Goal: Use online tool/utility: Use online tool/utility

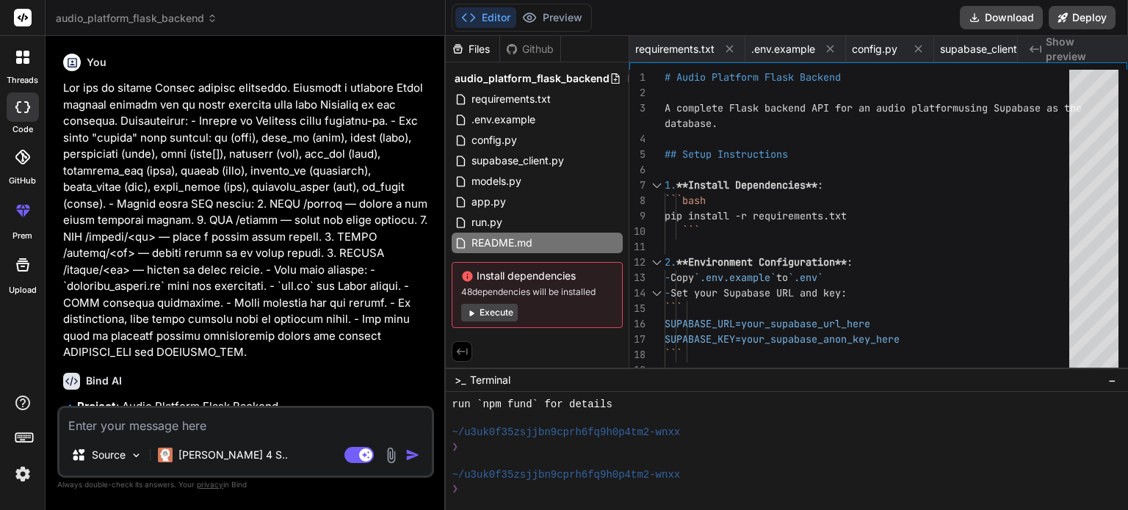
scroll to position [592, 0]
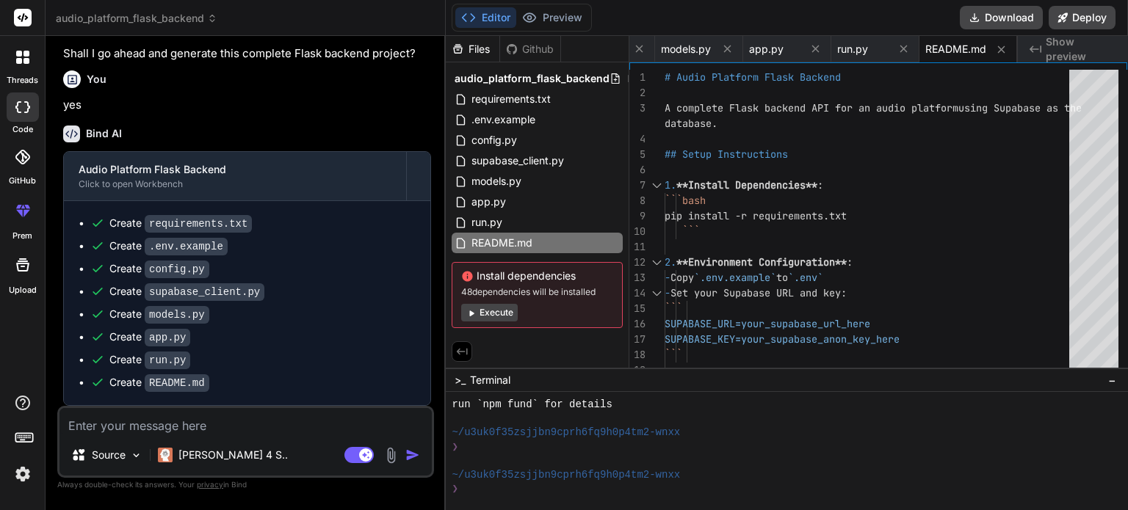
click at [113, 18] on span "audio_platform_flask_backend" at bounding box center [137, 18] width 162 height 15
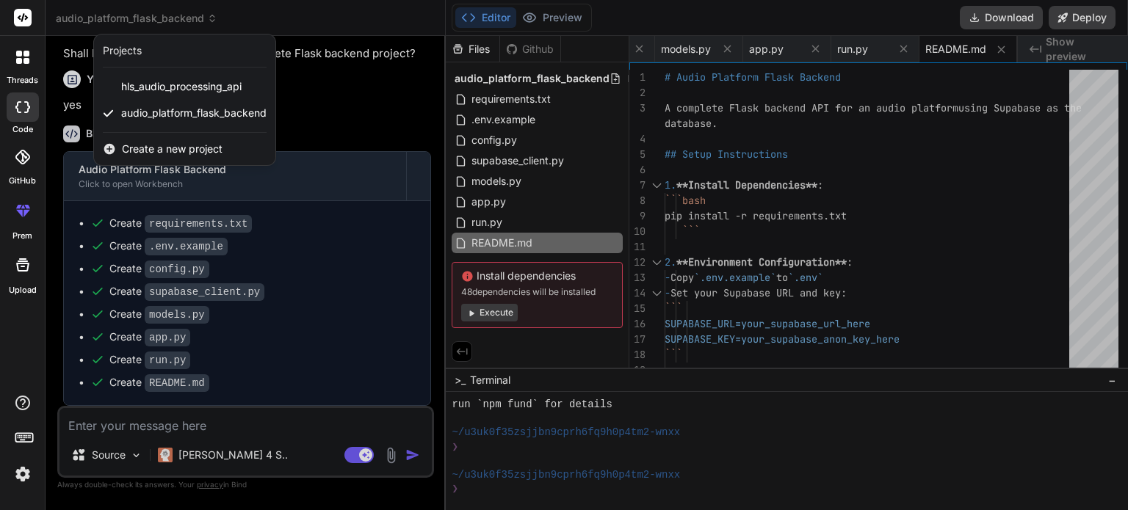
click at [138, 148] on span "Create a new project" at bounding box center [172, 149] width 101 height 15
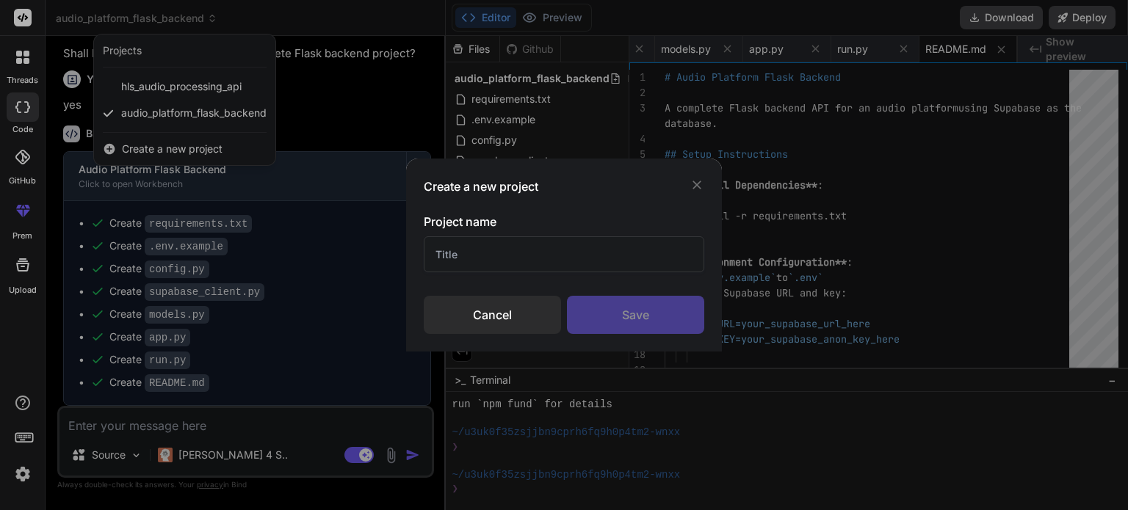
click at [521, 250] on input "text" at bounding box center [564, 255] width 281 height 36
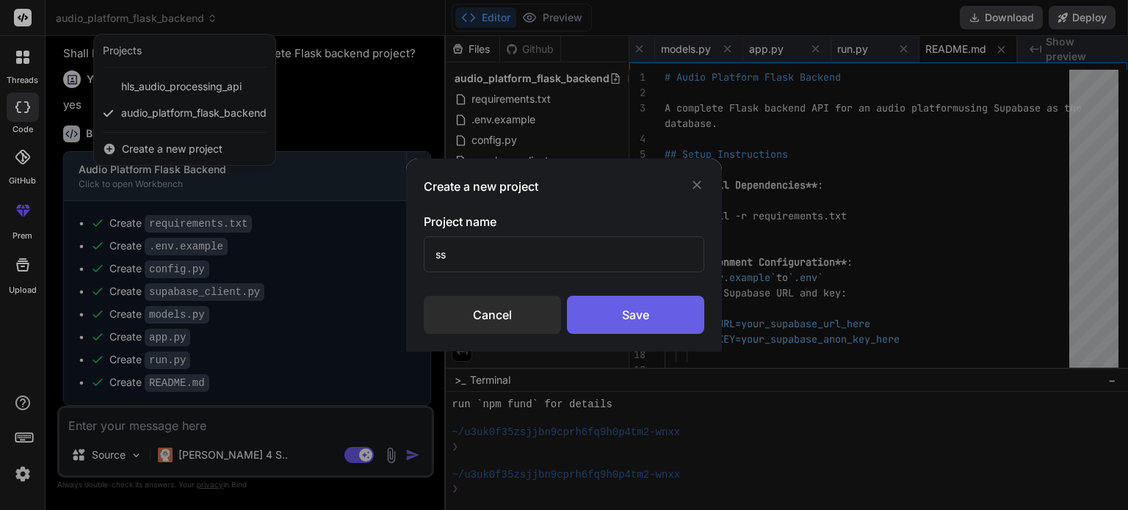
type input "ss"
click at [640, 312] on div "Save" at bounding box center [635, 315] width 137 height 38
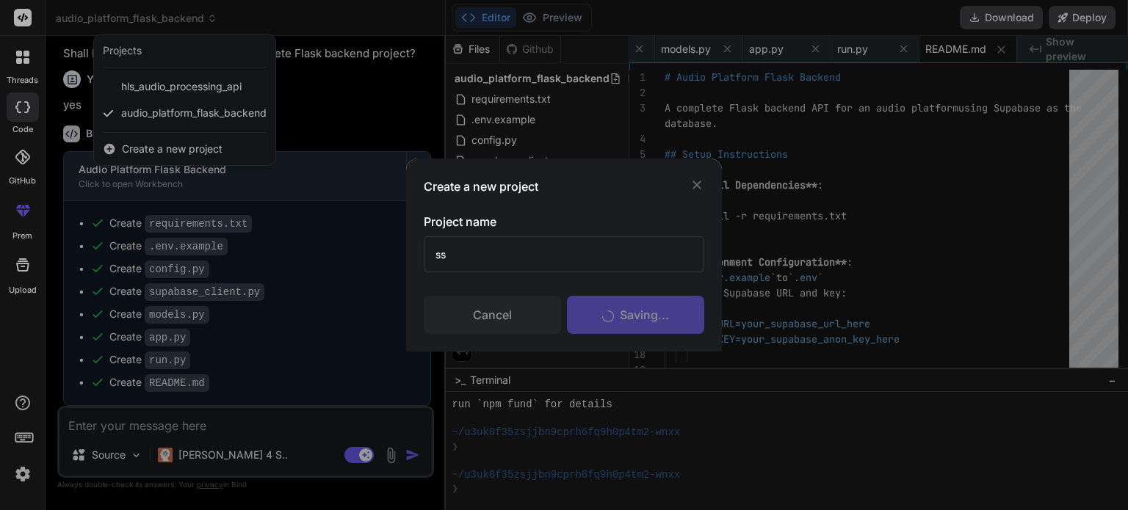
click at [640, 311] on div "Saving..." at bounding box center [635, 315] width 137 height 38
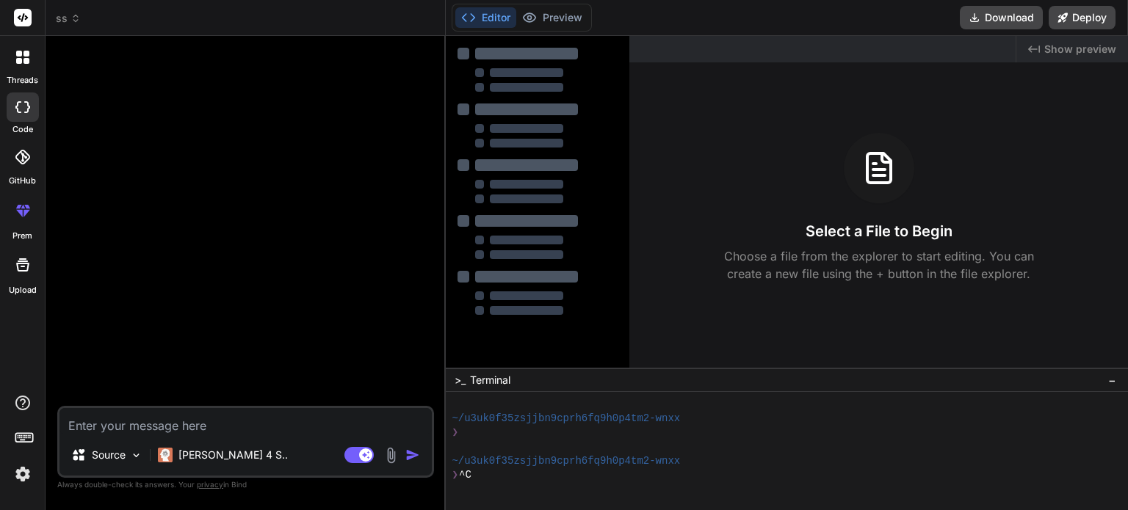
scroll to position [649, 0]
type textarea "x"
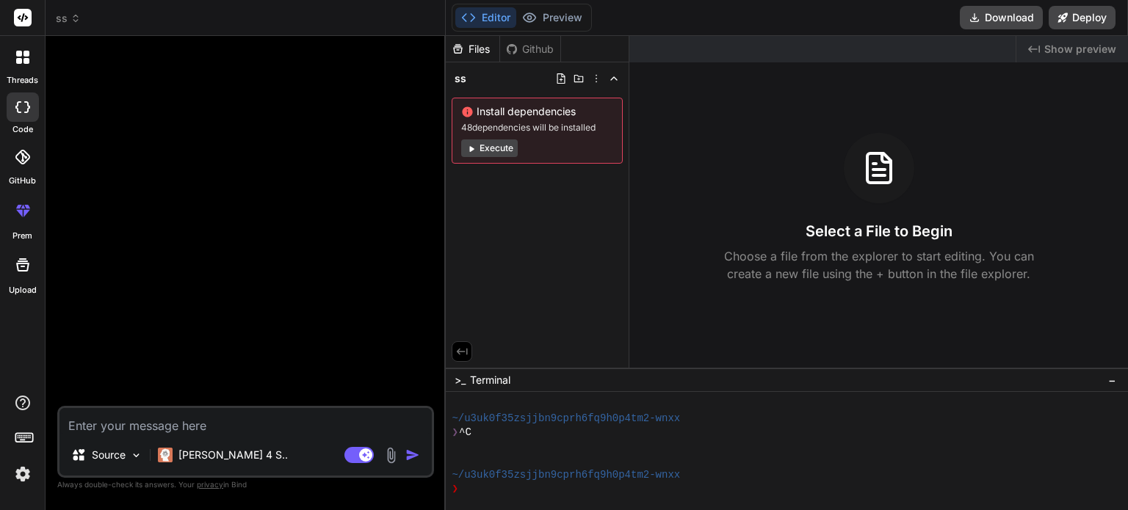
click at [169, 429] on textarea at bounding box center [245, 421] width 372 height 26
paste textarea "from flask import Flask, jsonify, render_template_string, request from datetime…"
type textarea "from flask import Flask, jsonify, render_template_string, request from datetime…"
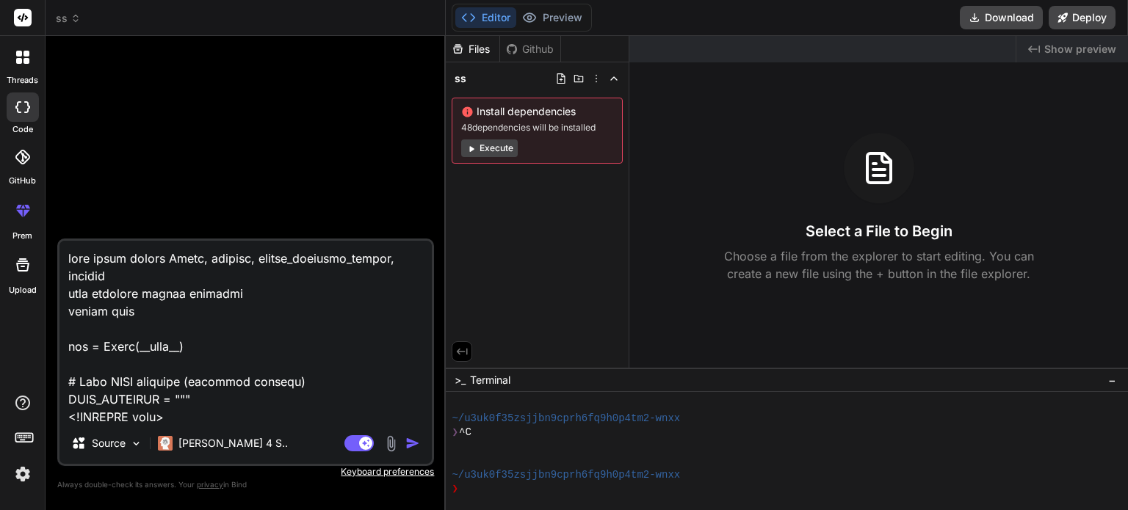
scroll to position [17964, 0]
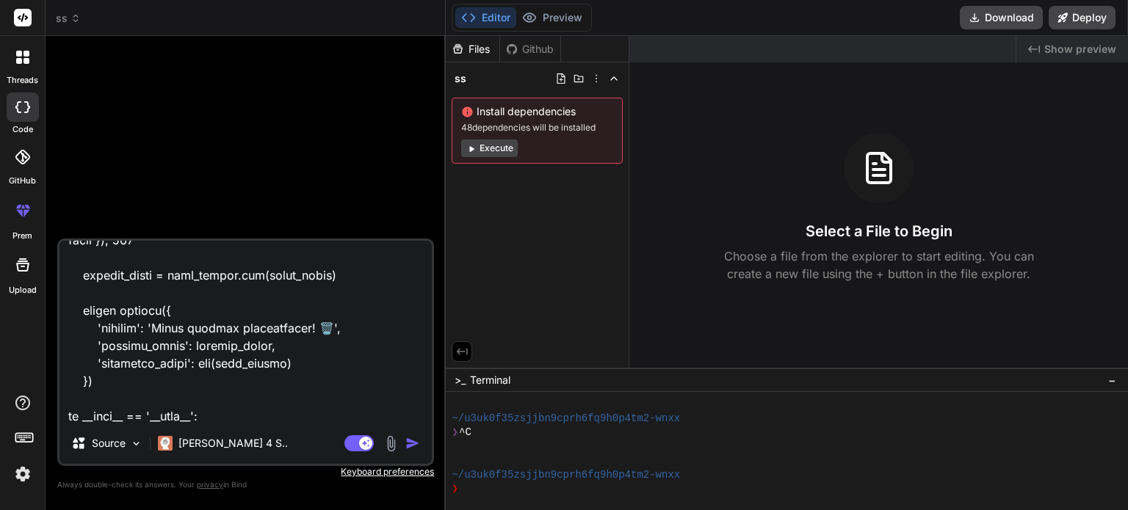
type textarea "x"
type textarea "from flask import Flask, jsonify, render_template_string, request from datetime…"
type textarea "x"
type textarea "from flask import Flask, jsonify, render_template_string, request from datetime…"
type textarea "x"
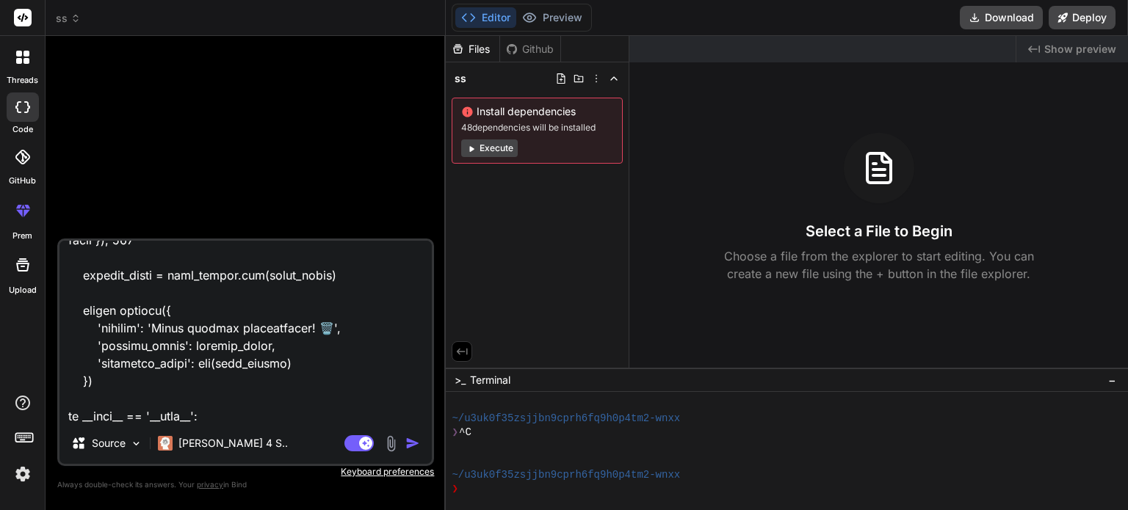
type textarea "from flask import Flask, jsonify, render_template_string, request from datetime…"
type textarea "x"
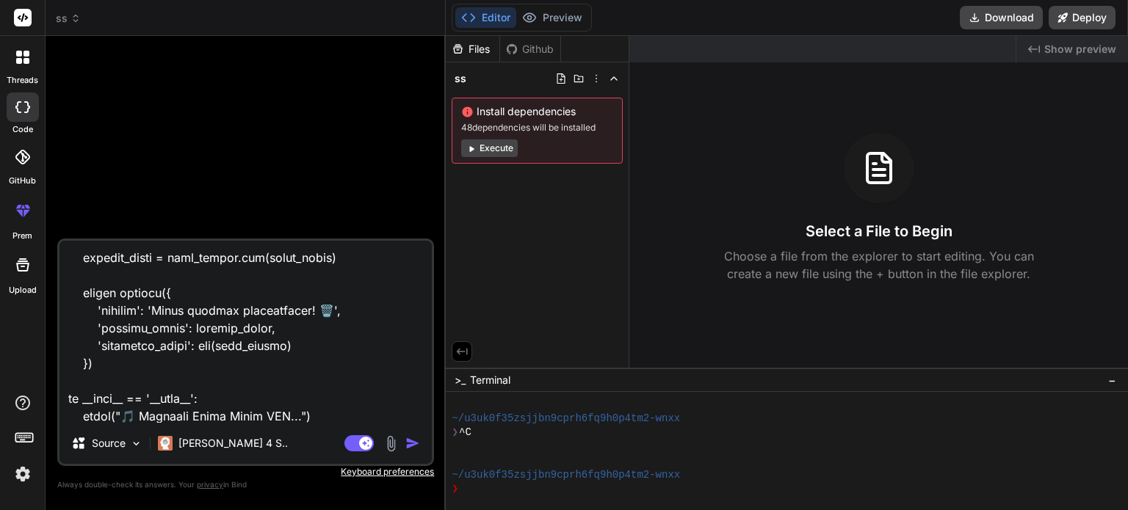
scroll to position [18017, 0]
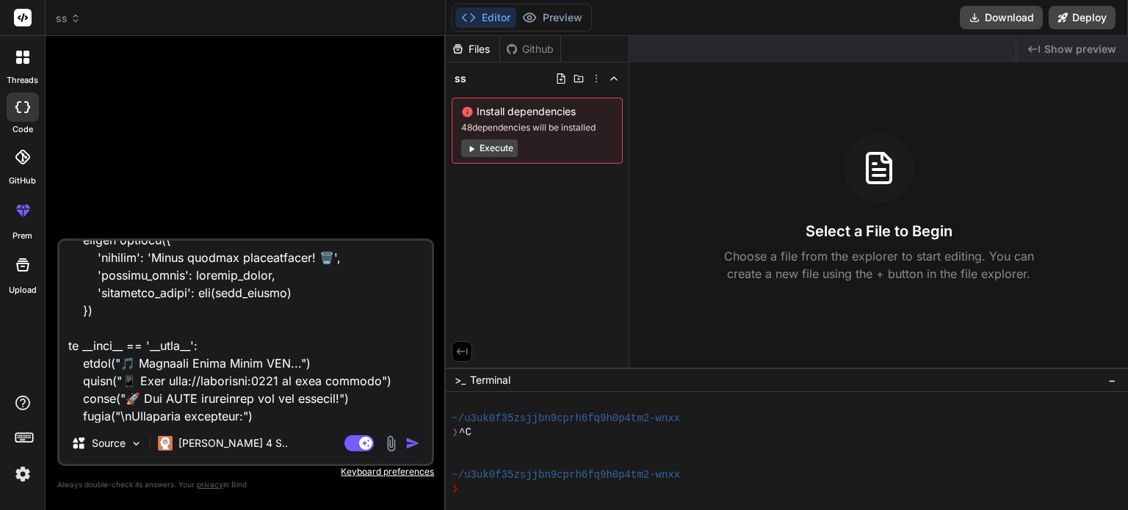
type textarea "from flask import Flask, jsonify, render_template_string, request from datetime…"
type textarea "x"
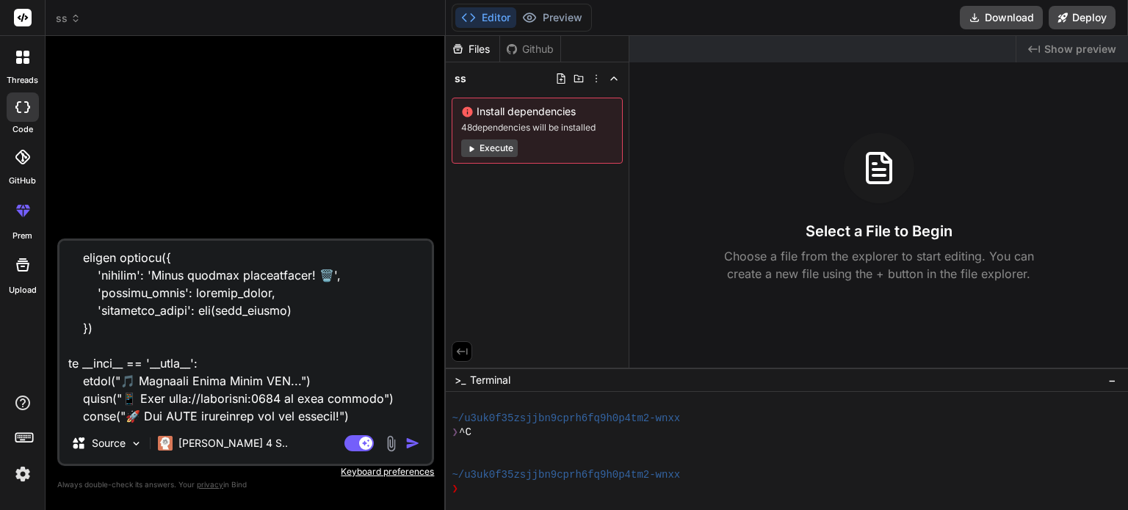
type textarea "from flask import Flask, jsonify, render_template_string, request from datetime…"
type textarea "x"
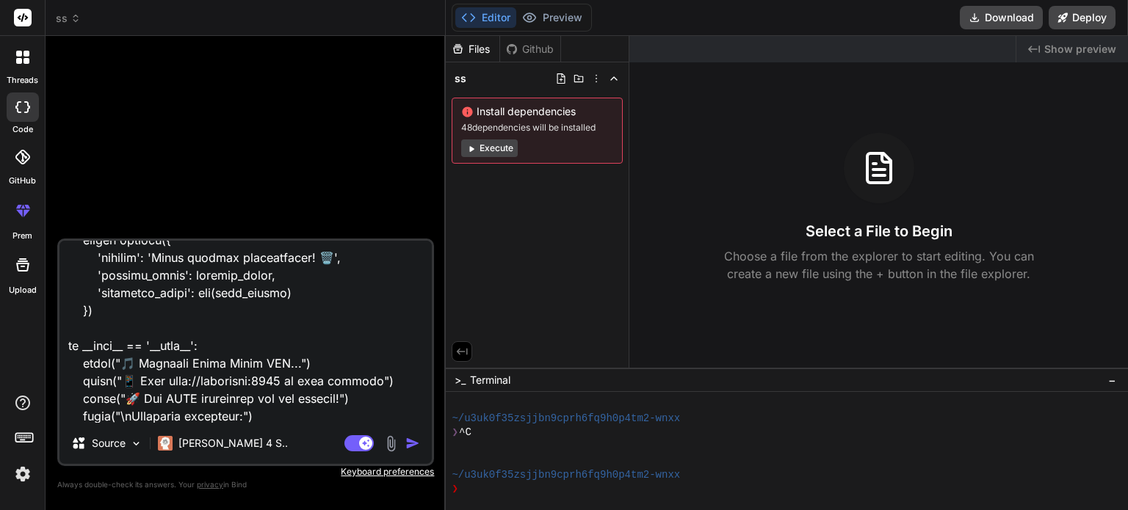
type textarea "from flask import Flask, jsonify, render_template_string, request from datetime…"
type textarea "x"
type textarea "from flask import Flask, jsonify, render_template_string, request from datetime…"
type textarea "x"
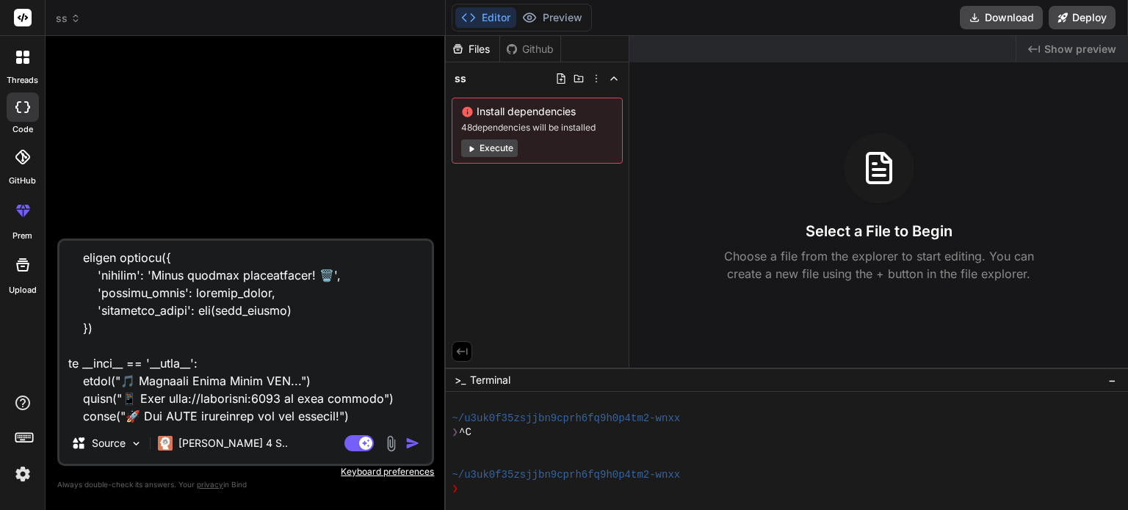
type textarea "from flask import Flask, jsonify, render_template_string, request from datetime…"
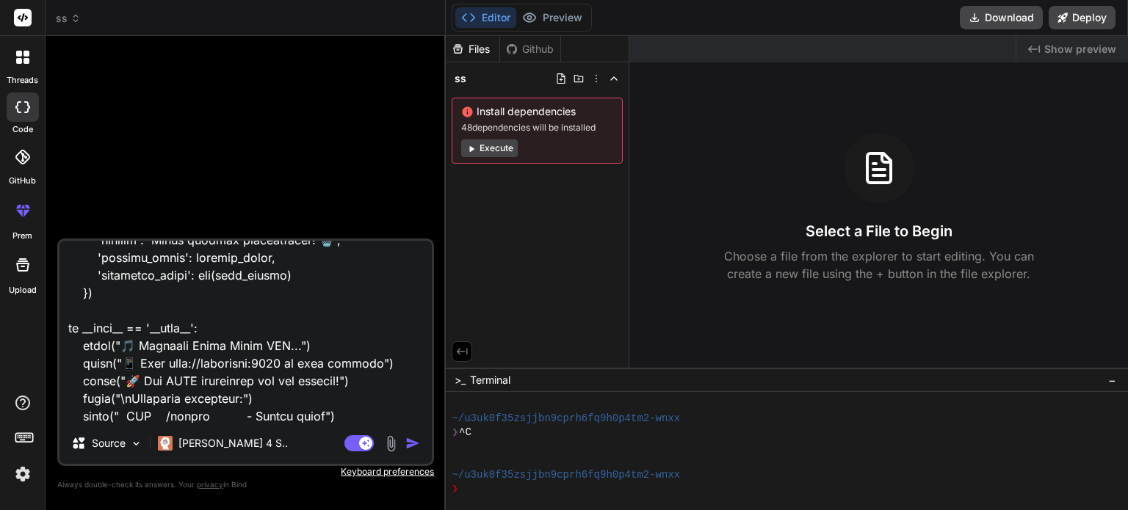
type textarea "x"
type textarea "from flask import Flask, jsonify, render_template_string, request from datetime…"
type textarea "x"
type textarea "from flask import Flask, jsonify, render_template_string, request from datetime…"
type textarea "x"
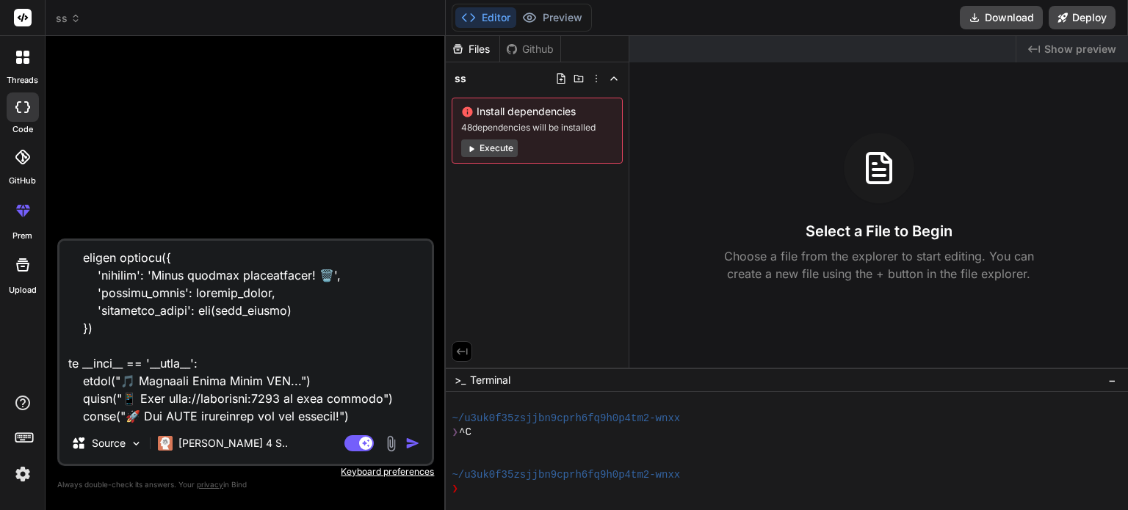
type textarea "from flask import Flask, jsonify, render_template_string, request from datetime…"
type textarea "x"
type textarea "from flask import Flask, jsonify, render_template_string, request from datetime…"
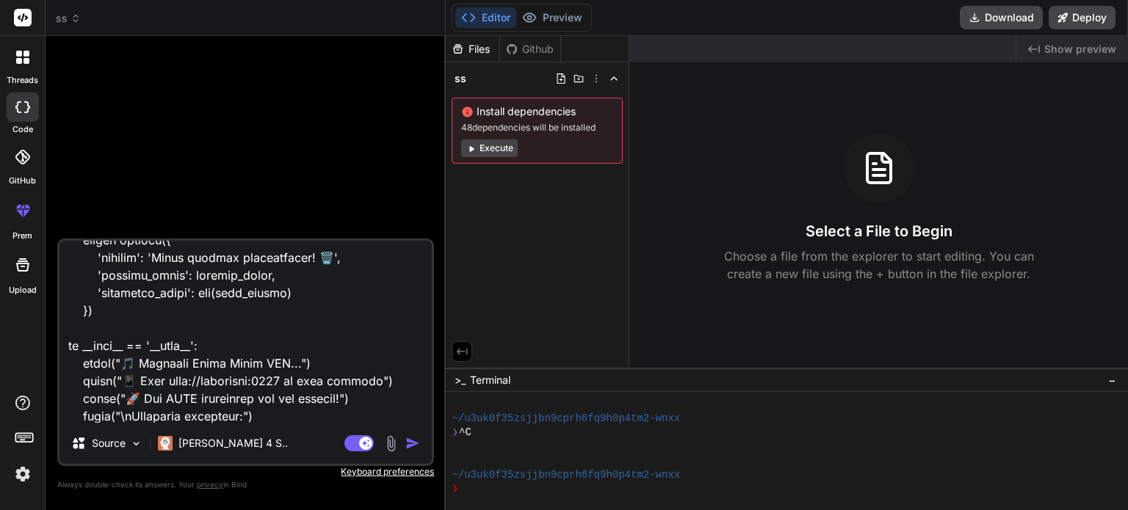
type textarea "x"
type textarea "from flask import Flask, jsonify, render_template_string, request from datetime…"
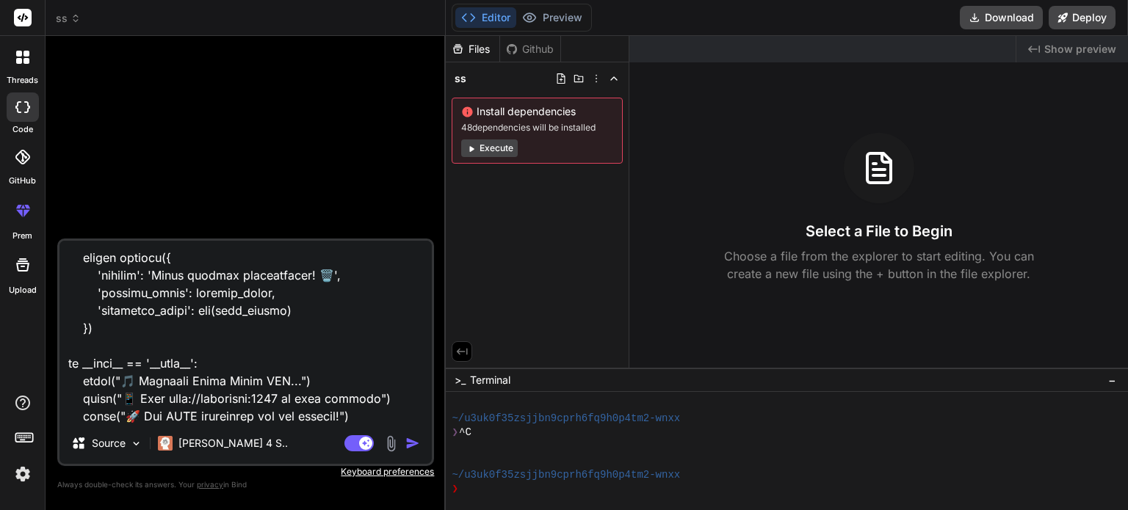
type textarea "x"
type textarea "from flask import Flask, jsonify, render_template_string, request from datetime…"
type textarea "x"
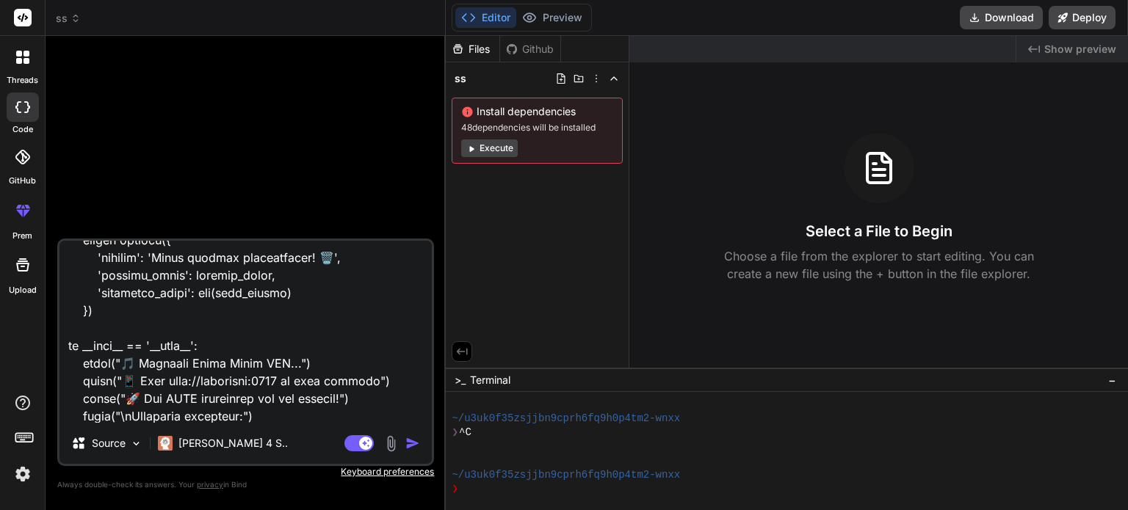
type textarea "from flask import Flask, jsonify, render_template_string, request from datetime…"
type textarea "x"
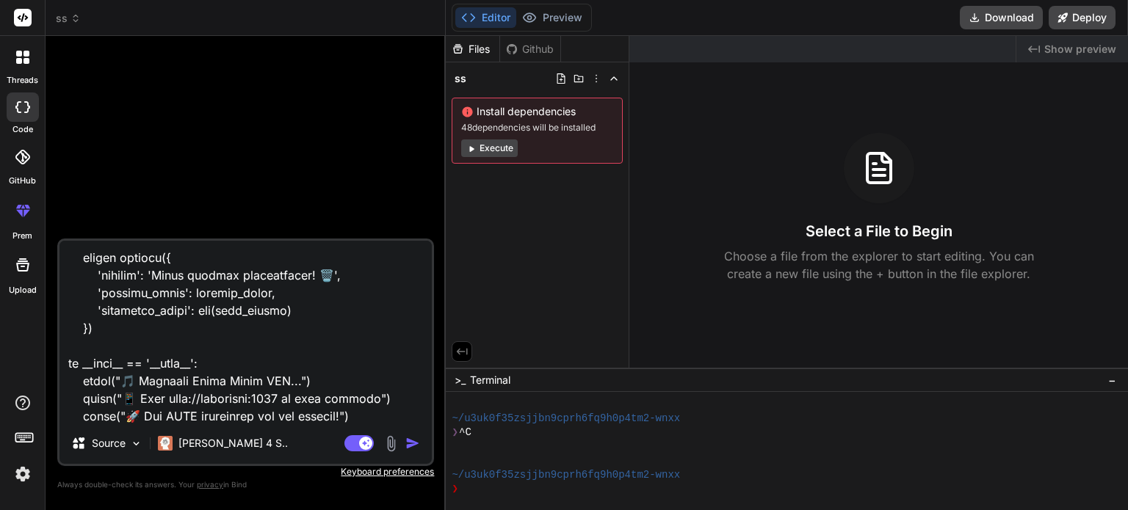
type textarea "from flask import Flask, jsonify, render_template_string, request from datetime…"
type textarea "x"
type textarea "from flask import Flask, jsonify, render_template_string, request from datetime…"
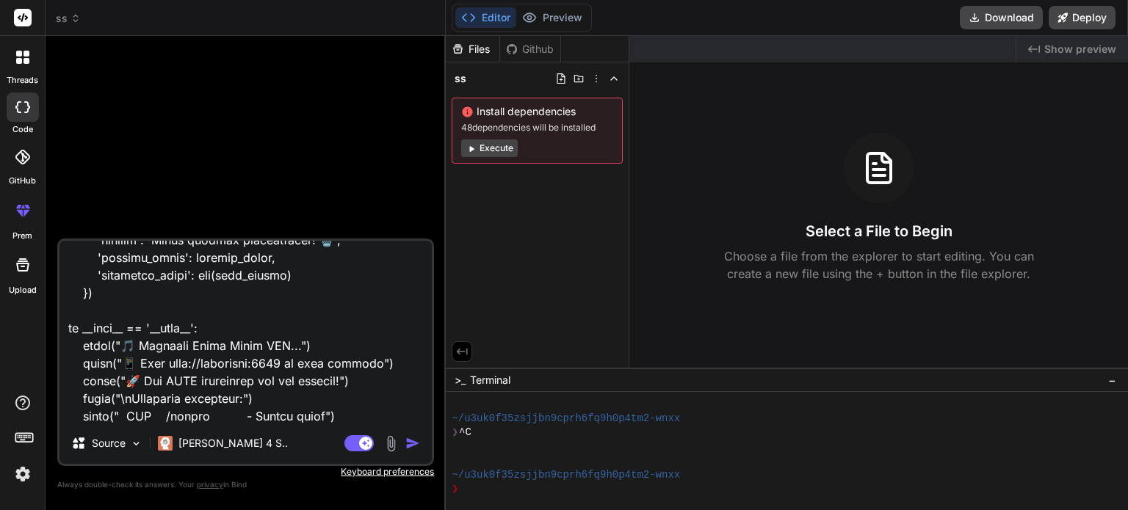
type textarea "x"
type textarea "from flask import Flask, jsonify, render_template_string, request from datetime…"
type textarea "x"
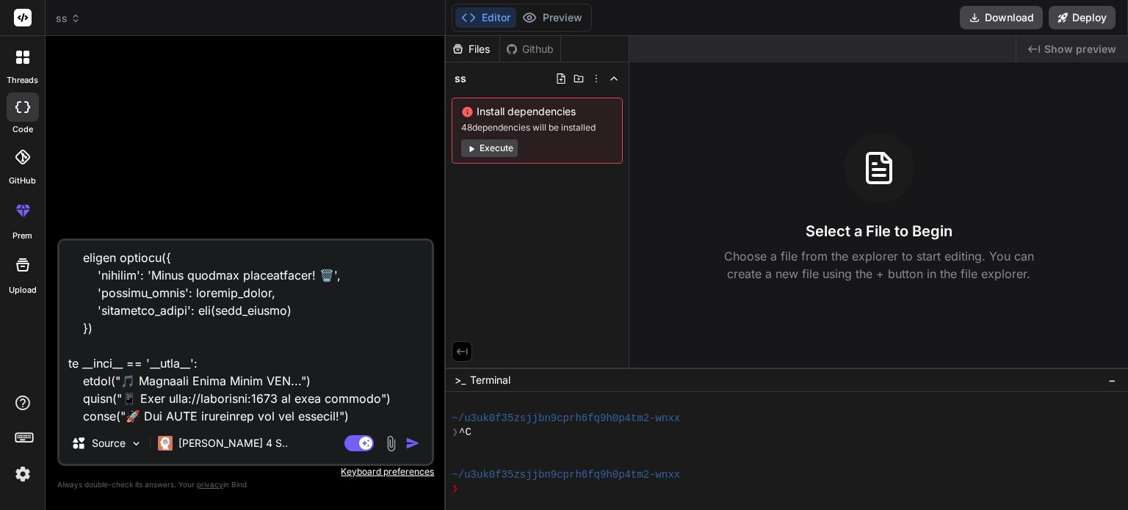
type textarea "from flask import Flask, jsonify, render_template_string, request from datetime…"
type textarea "x"
type textarea "from flask import Flask, jsonify, render_template_string, request from datetime…"
type textarea "x"
type textarea "from flask import Flask, jsonify, render_template_string, request from datetime…"
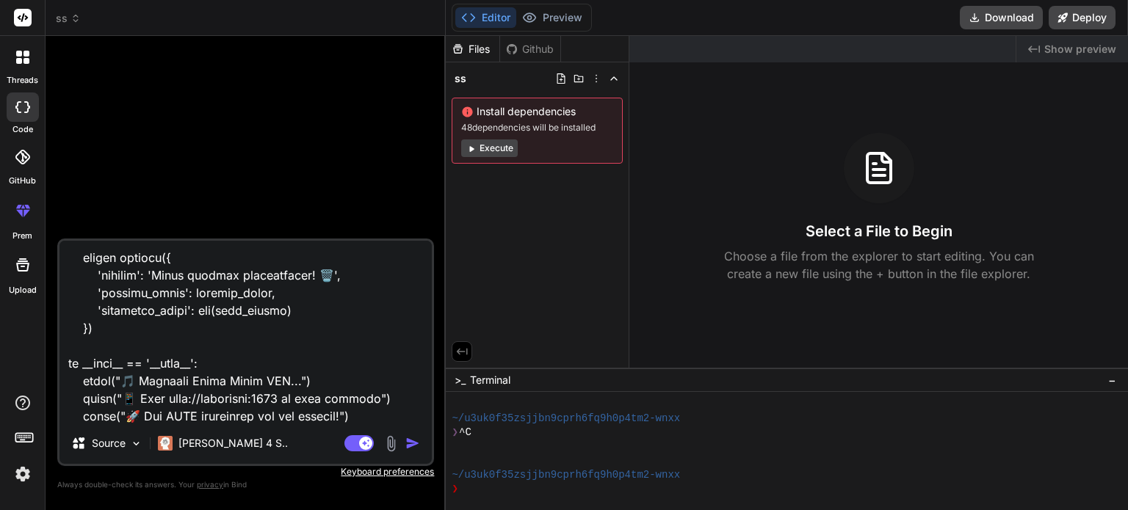
type textarea "x"
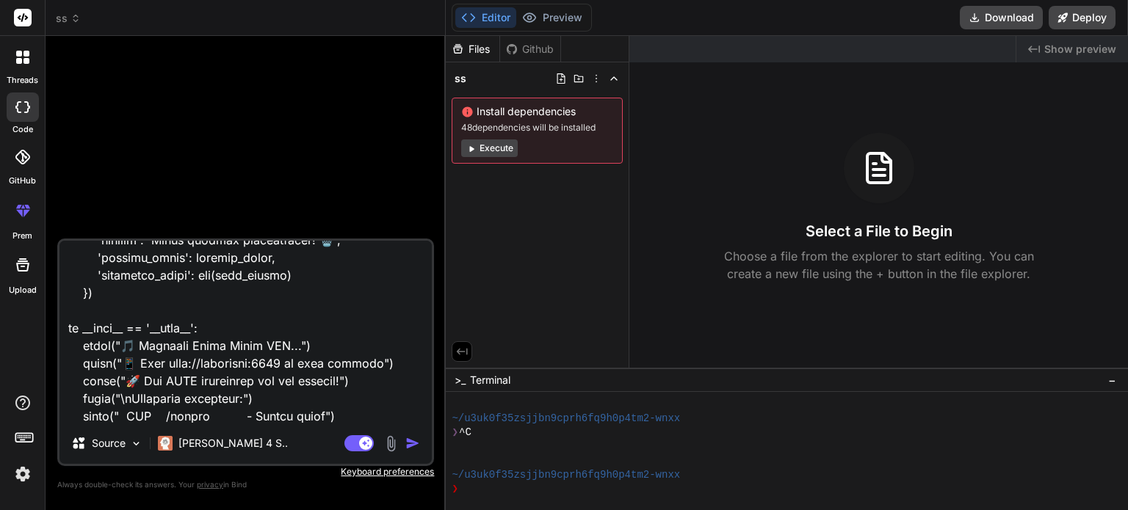
type textarea "from flask import Flask, jsonify, render_template_string, request from datetime…"
type textarea "x"
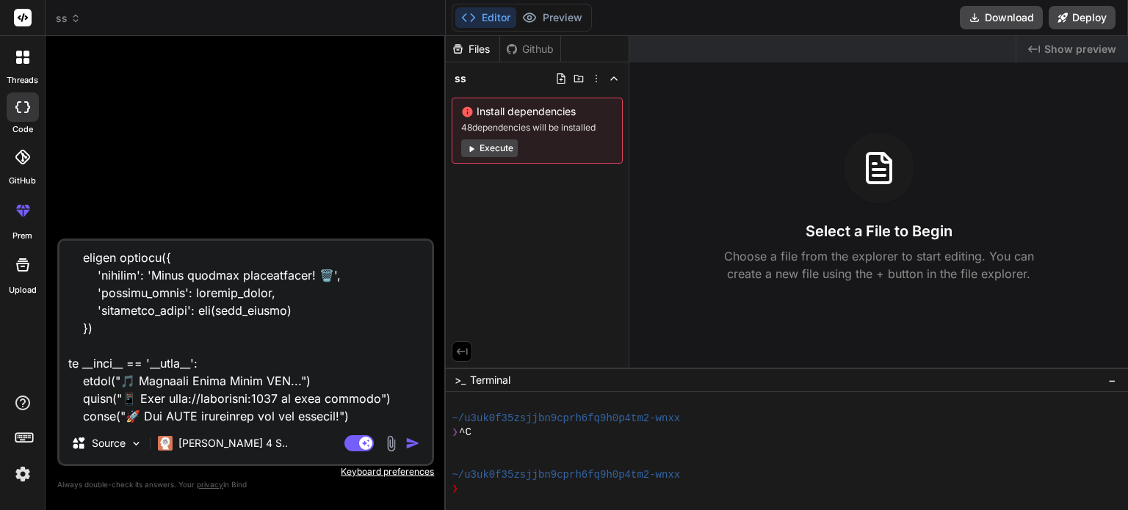
type textarea "from flask import Flask, jsonify, render_template_string, request from datetime…"
type textarea "x"
type textarea "from flask import Flask, jsonify, render_template_string, request from datetime…"
type textarea "x"
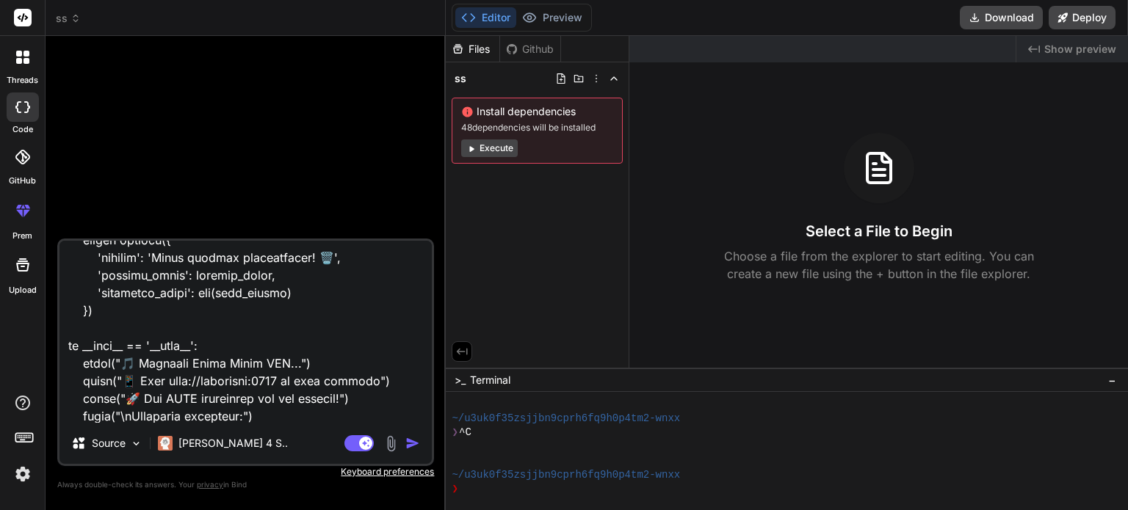
type textarea "from flask import Flask, jsonify, render_template_string, request from datetime…"
type textarea "x"
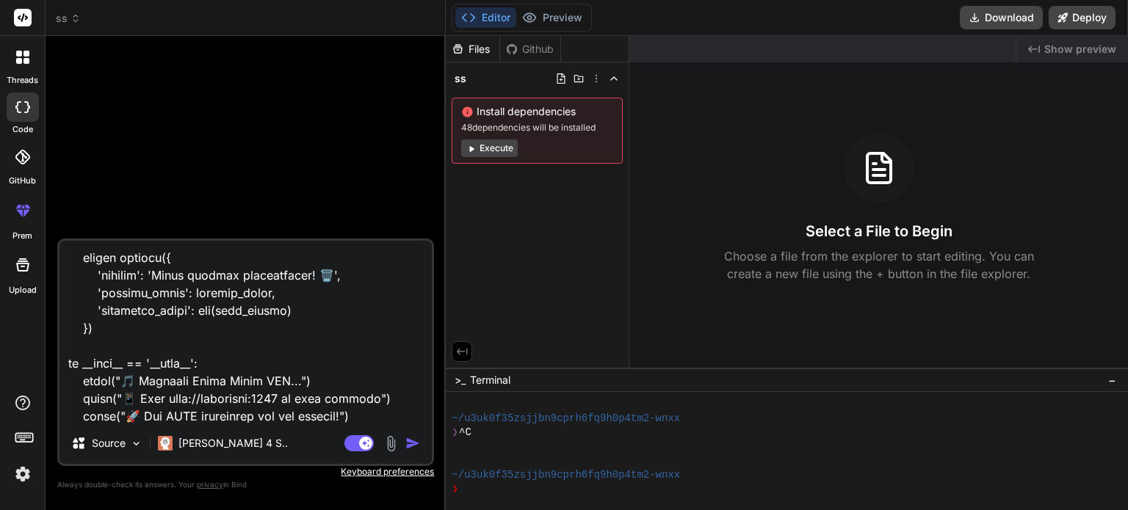
type textarea "from flask import Flask, jsonify, render_template_string, request from datetime…"
type textarea "x"
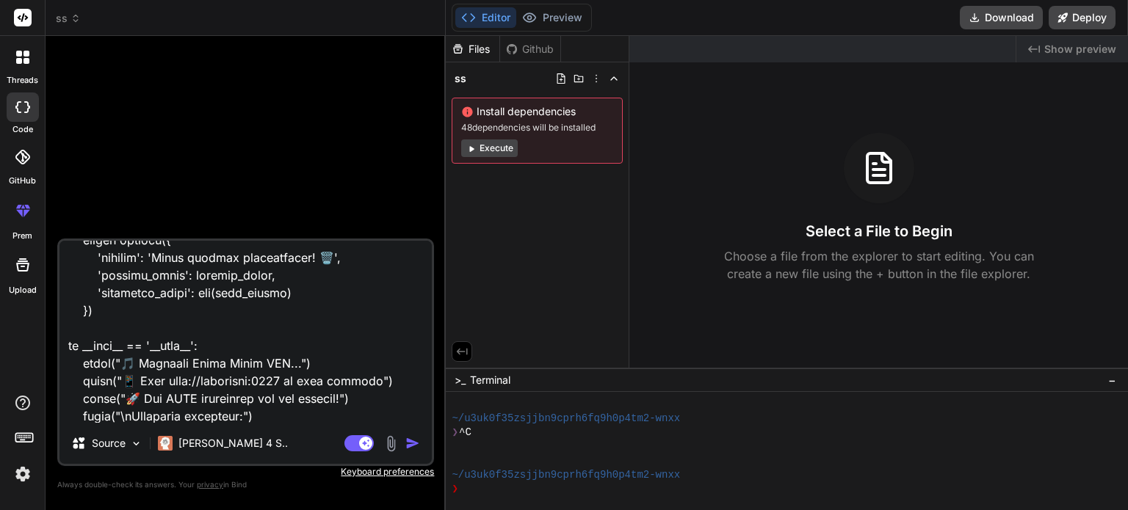
type textarea "from flask import Flask, jsonify, render_template_string, request from datetime…"
type textarea "x"
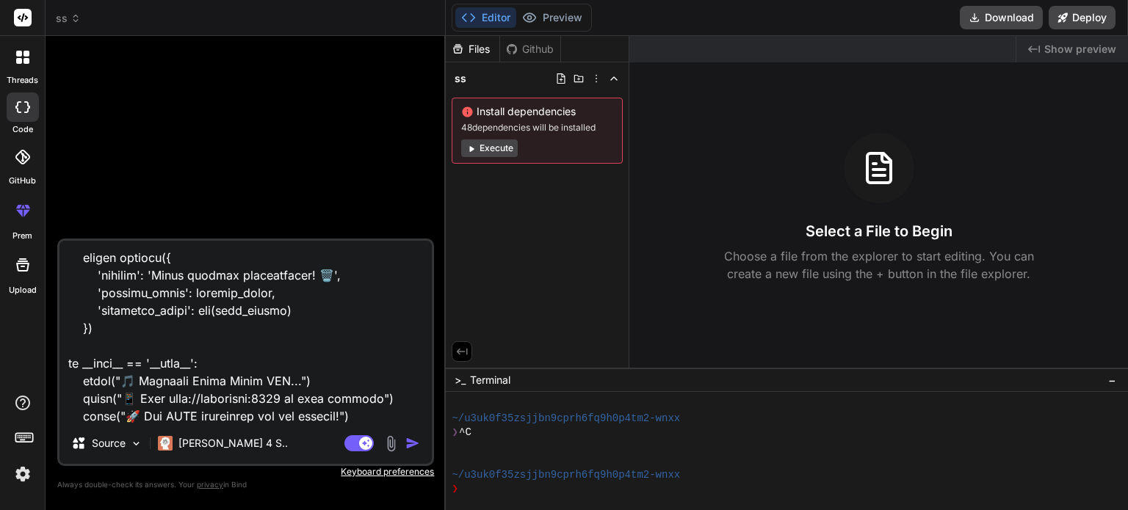
type textarea "from flask import Flask, jsonify, render_template_string, request from datetime…"
type textarea "x"
type textarea "from flask import Flask, jsonify, render_template_string, request from datetime…"
type textarea "x"
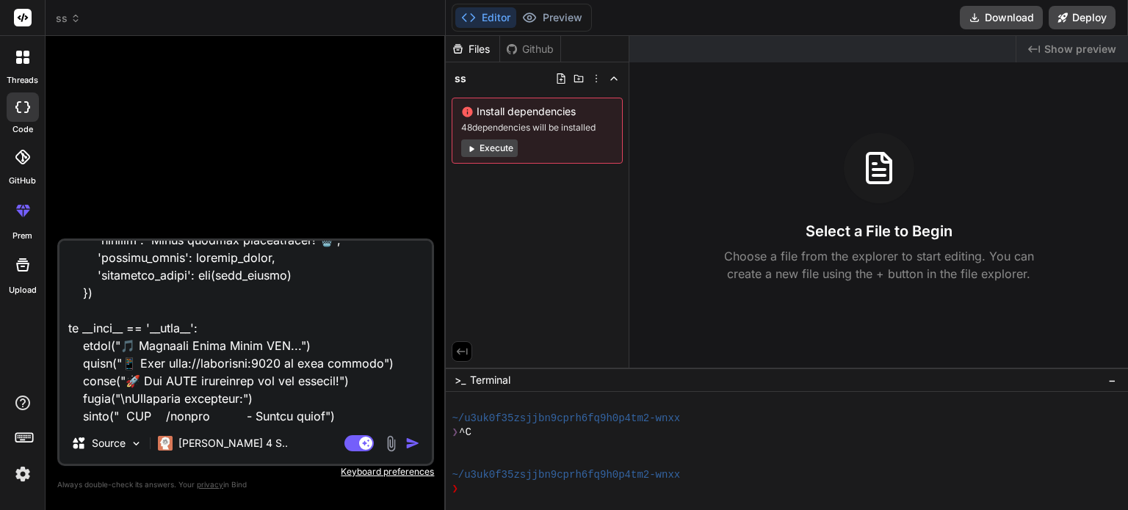
type textarea "from flask import Flask, jsonify, render_template_string, request from datetime…"
type textarea "x"
type textarea "from flask import Flask, jsonify, render_template_string, request from datetime…"
type textarea "x"
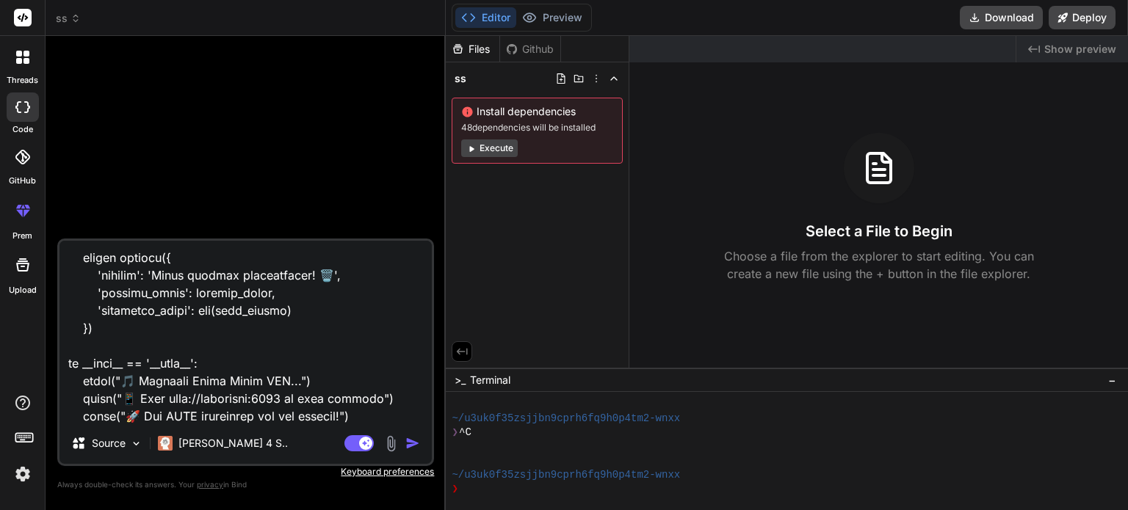
type textarea "from flask import Flask, jsonify, render_template_string, request from datetime…"
type textarea "x"
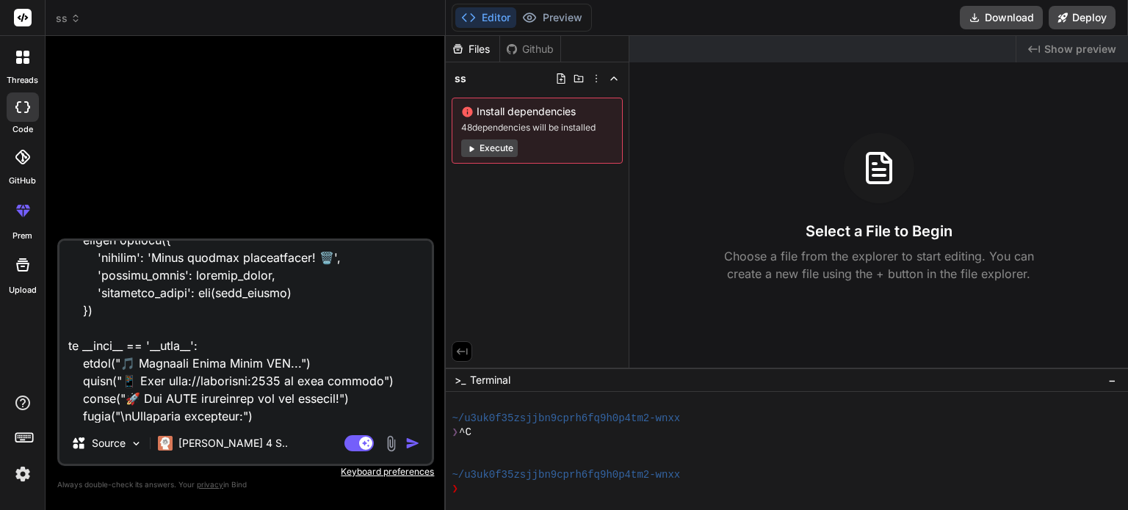
type textarea "from flask import Flask, jsonify, render_template_string, request from datetime…"
type textarea "x"
type textarea "from flask import Flask, jsonify, render_template_string, request from datetime…"
type textarea "x"
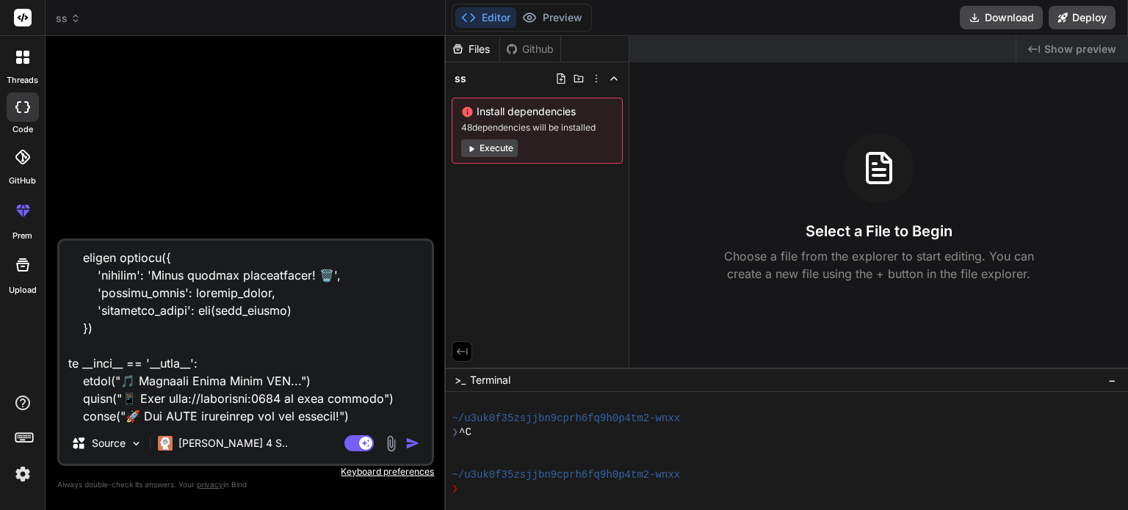
type textarea "from flask import Flask, jsonify, render_template_string, request from datetime…"
type textarea "x"
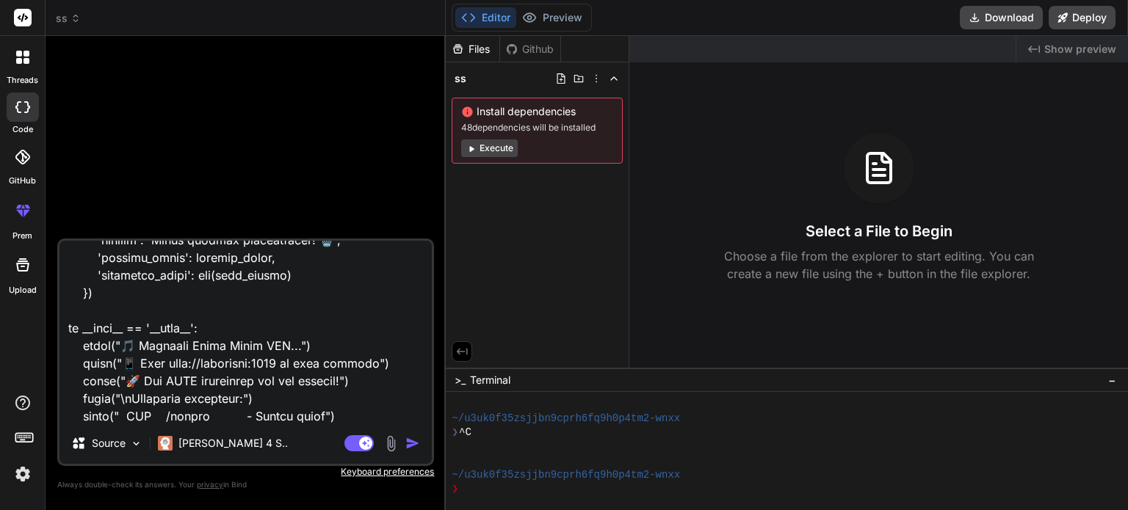
type textarea "from flask import Flask, jsonify, render_template_string, request from datetime…"
type textarea "x"
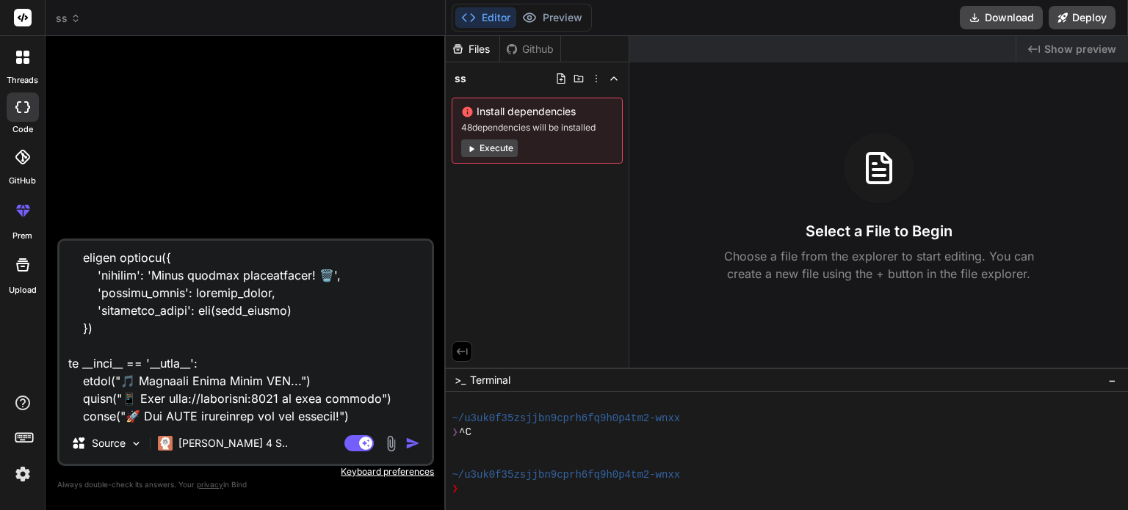
type textarea "from flask import Flask, jsonify, render_template_string, request from datetime…"
type textarea "x"
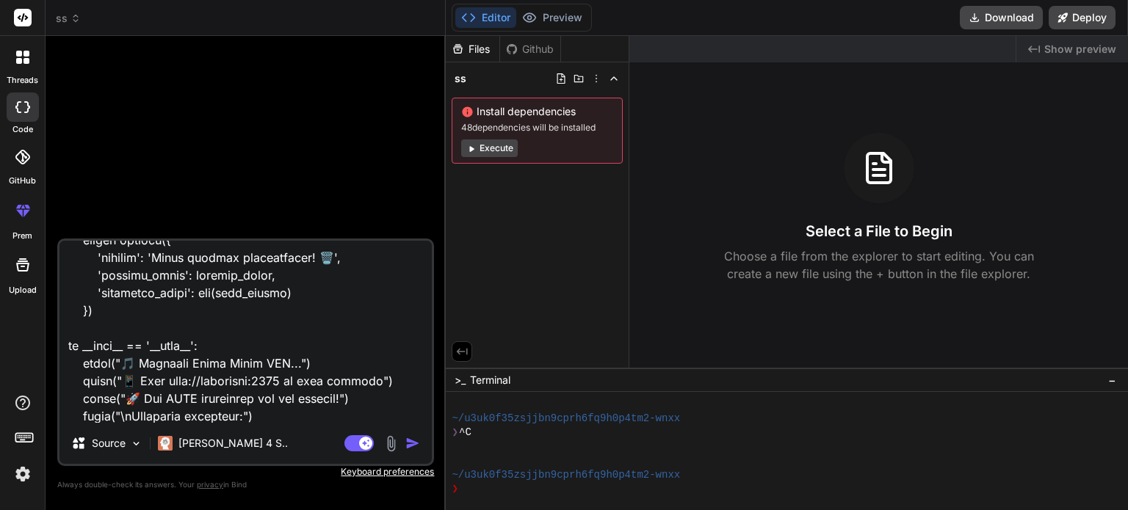
type textarea "from flask import Flask, jsonify, render_template_string, request from datetime…"
type textarea "x"
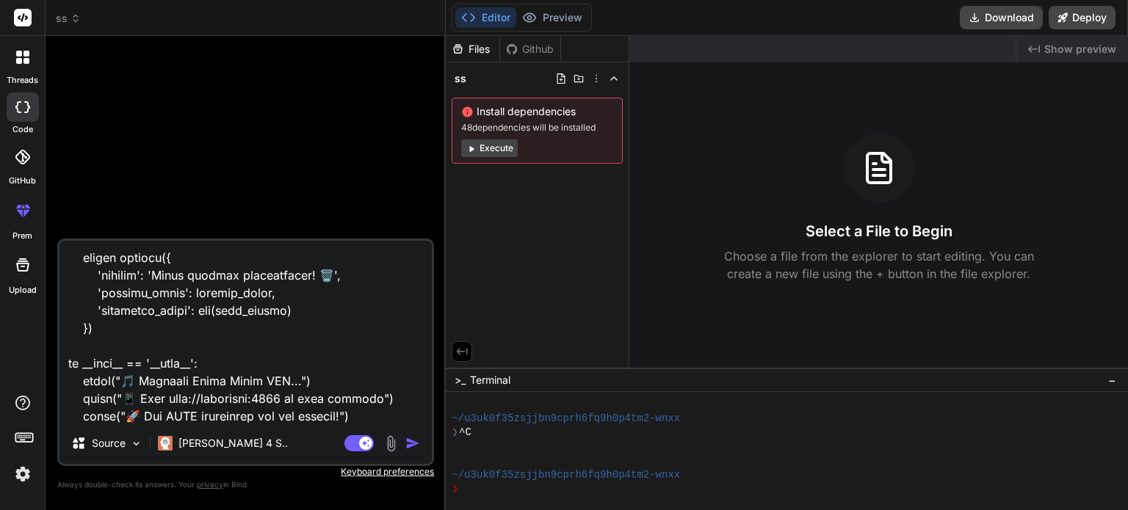
type textarea "from flask import Flask, jsonify, render_template_string, request from datetime…"
type textarea "x"
type textarea "from flask import Flask, jsonify, render_template_string, request from datetime…"
type textarea "x"
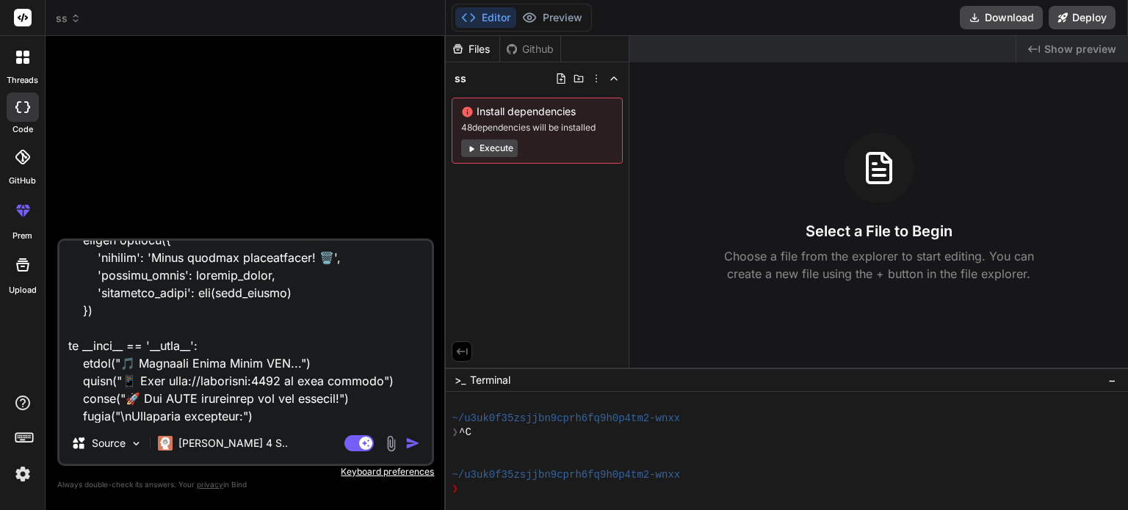
type textarea "from flask import Flask, jsonify, render_template_string, request from datetime…"
type textarea "x"
type textarea "from flask import Flask, jsonify, render_template_string, request from datetime…"
type textarea "x"
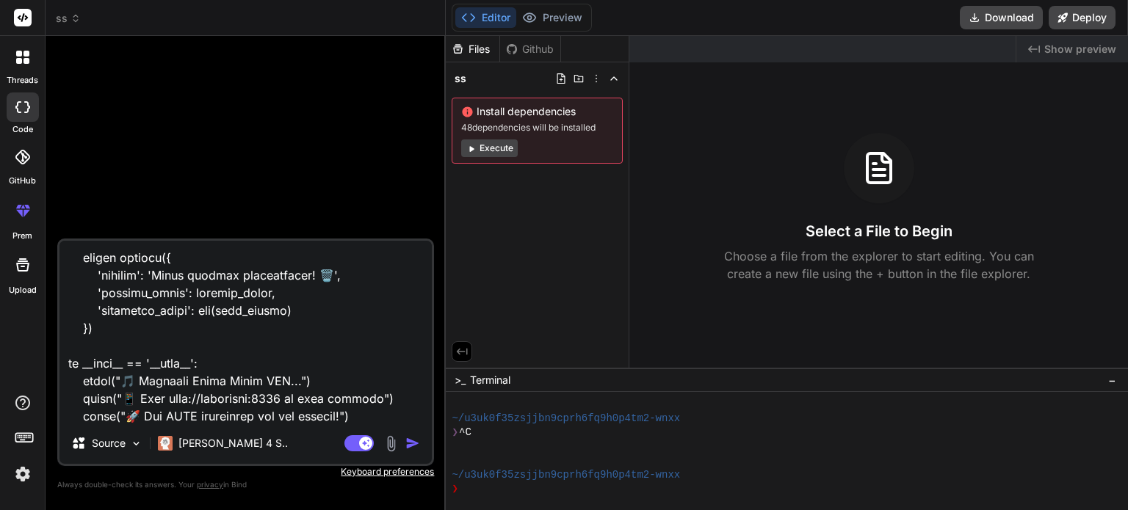
type textarea "from flask import Flask, jsonify, render_template_string, request from datetime…"
type textarea "x"
type textarea "from flask import Flask, jsonify, render_template_string, request from datetime…"
type textarea "x"
type textarea "from flask import Flask, jsonify, render_template_string, request from datetime…"
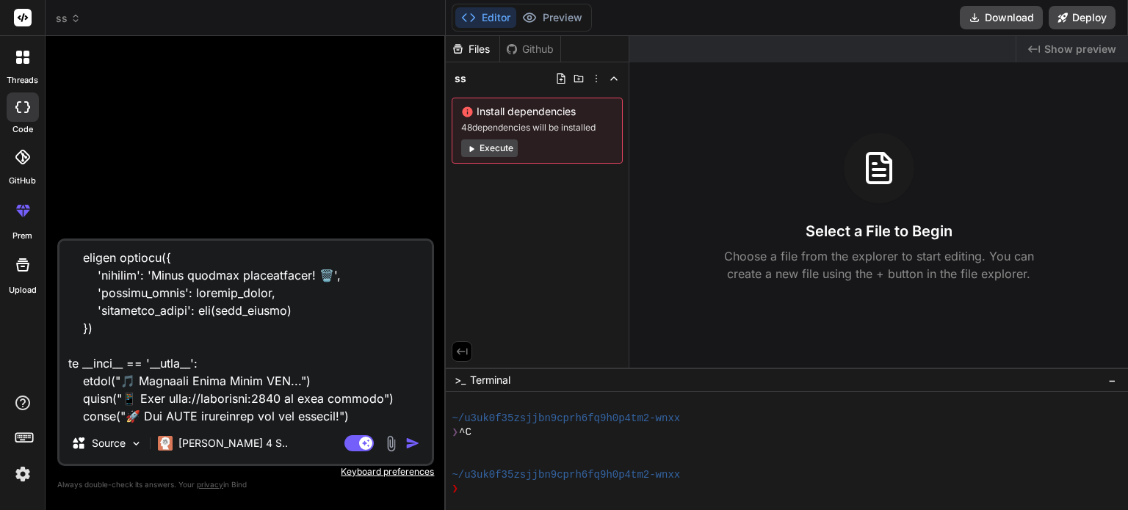
type textarea "x"
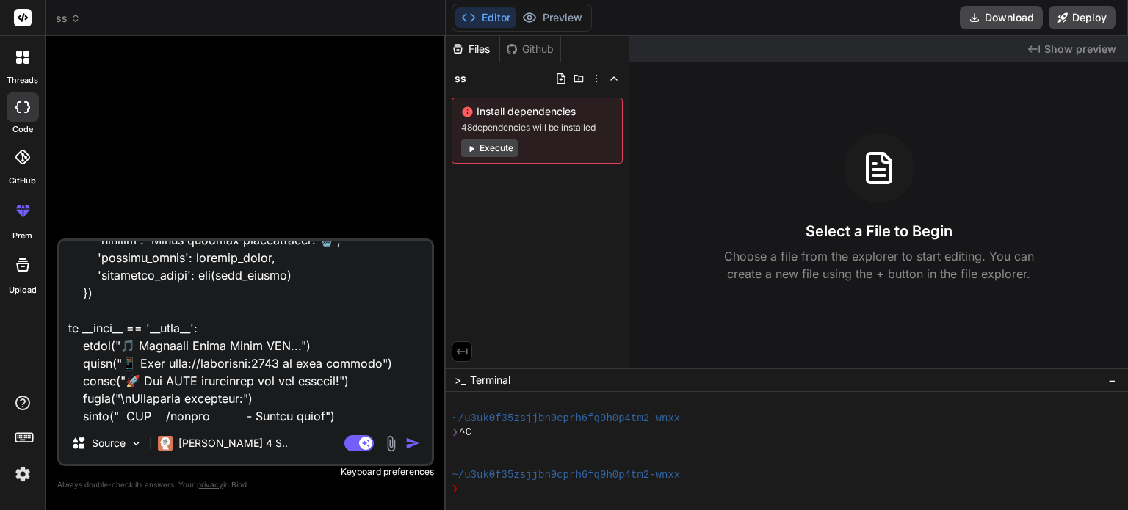
type textarea "from flask import Flask, jsonify, render_template_string, request from datetime…"
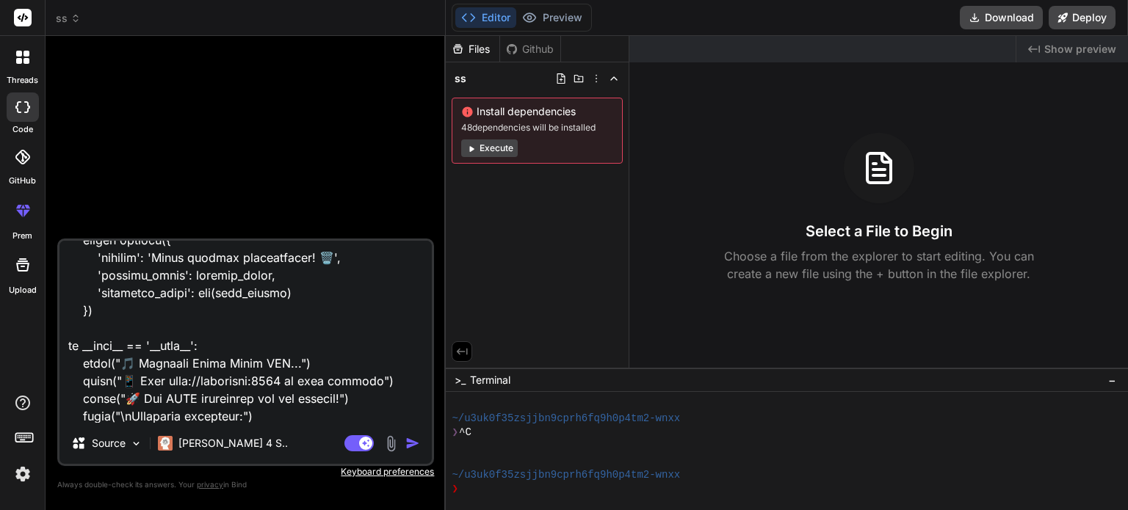
type textarea "x"
type textarea "from flask import Flask, jsonify, render_template_string, request from datetime…"
type textarea "x"
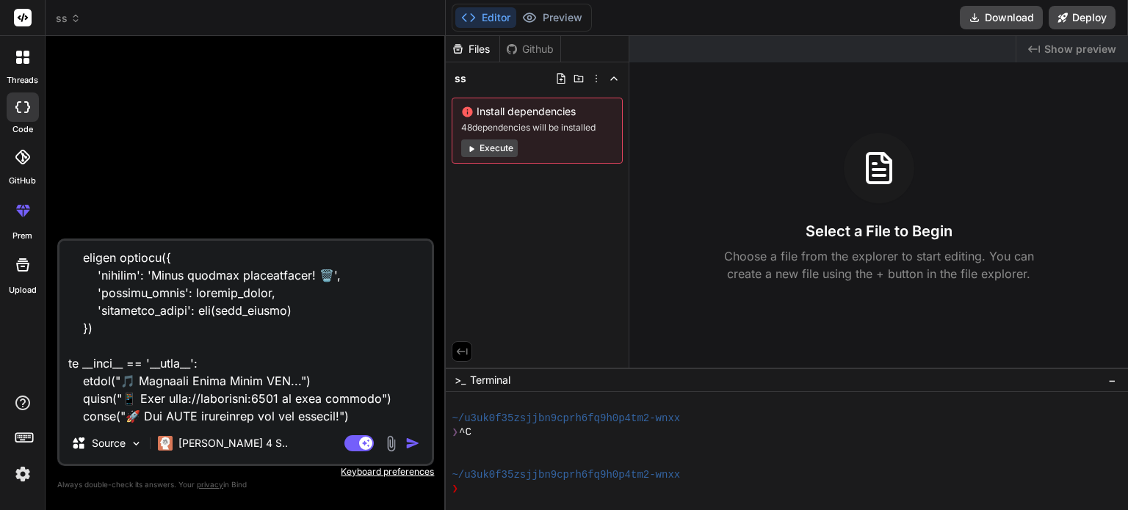
type textarea "from flask import Flask, jsonify, render_template_string, request from datetime…"
type textarea "x"
type textarea "from flask import Flask, jsonify, render_template_string, request from datetime…"
type textarea "x"
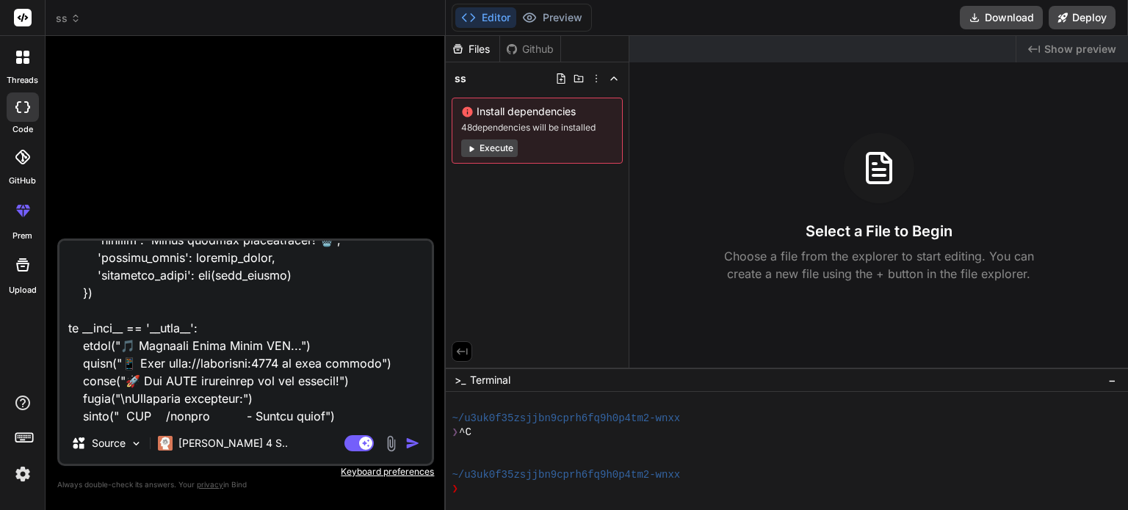
type textarea "from flask import Flask, jsonify, render_template_string, request from datetime…"
type textarea "x"
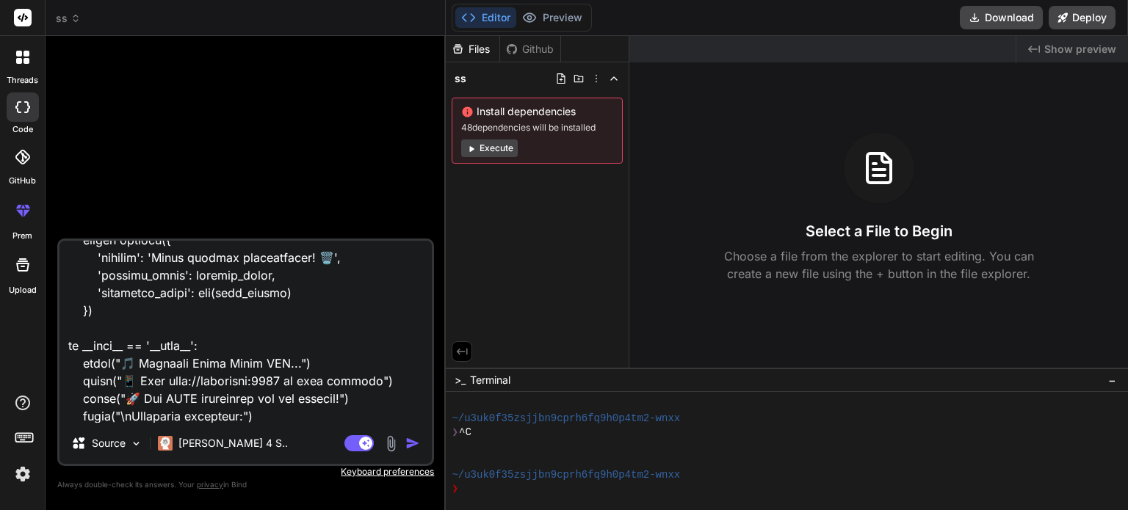
type textarea "from flask import Flask, jsonify, render_template_string, request from datetime…"
type textarea "x"
type textarea "from flask import Flask, jsonify, render_template_string, request from datetime…"
type textarea "x"
type textarea "from flask import Flask, jsonify, render_template_string, request from datetime…"
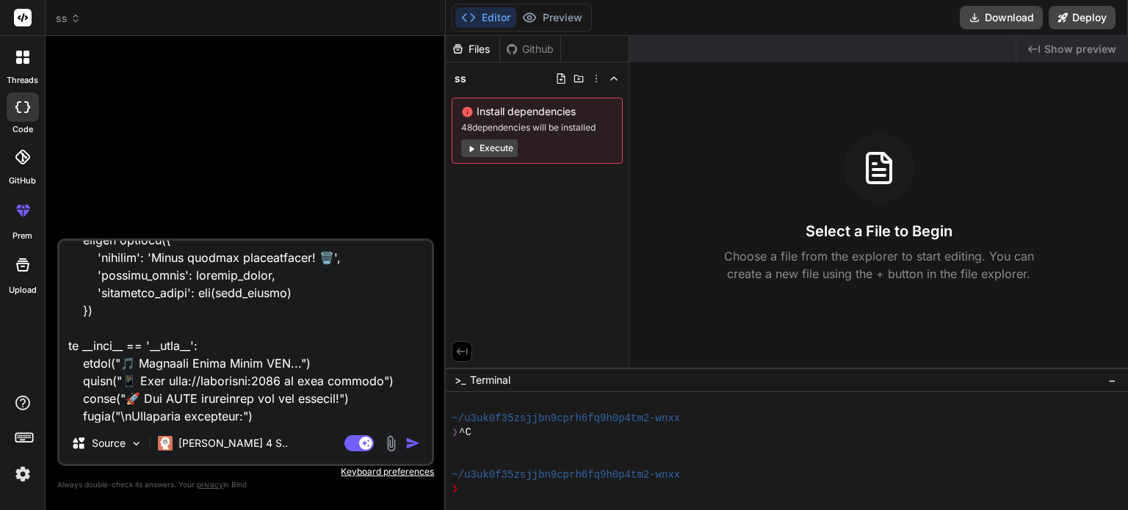
type textarea "x"
type textarea "from flask import Flask, jsonify, render_template_string, request from datetime…"
type textarea "x"
type textarea "from flask import Flask, jsonify, render_template_string, request from datetime…"
type textarea "x"
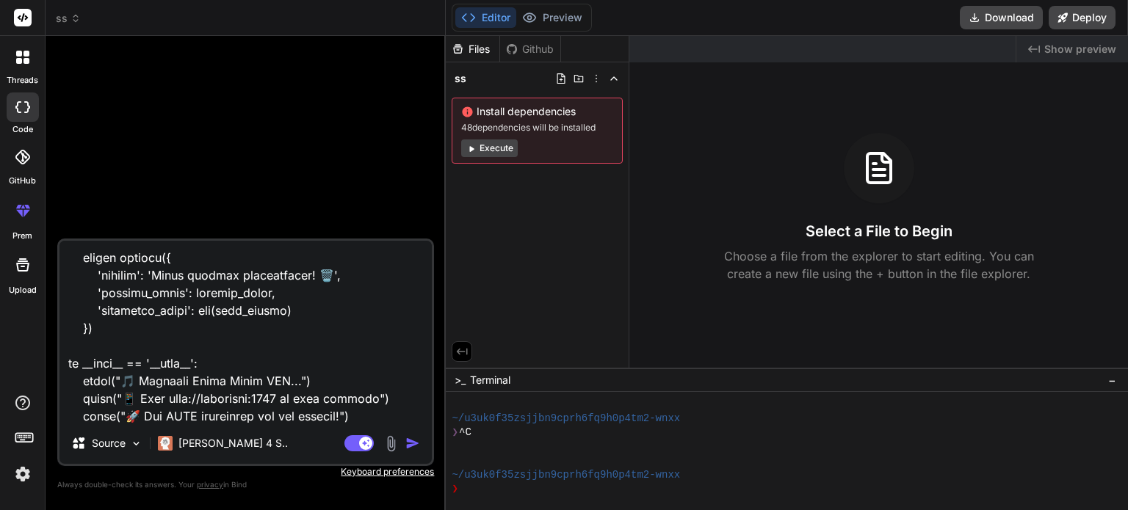
type textarea "from flask import Flask, jsonify, render_template_string, request from datetime…"
type textarea "x"
type textarea "from flask import Flask, jsonify, render_template_string, request from datetime…"
type textarea "x"
type textarea "from flask import Flask, jsonify, render_template_string, request from datetime…"
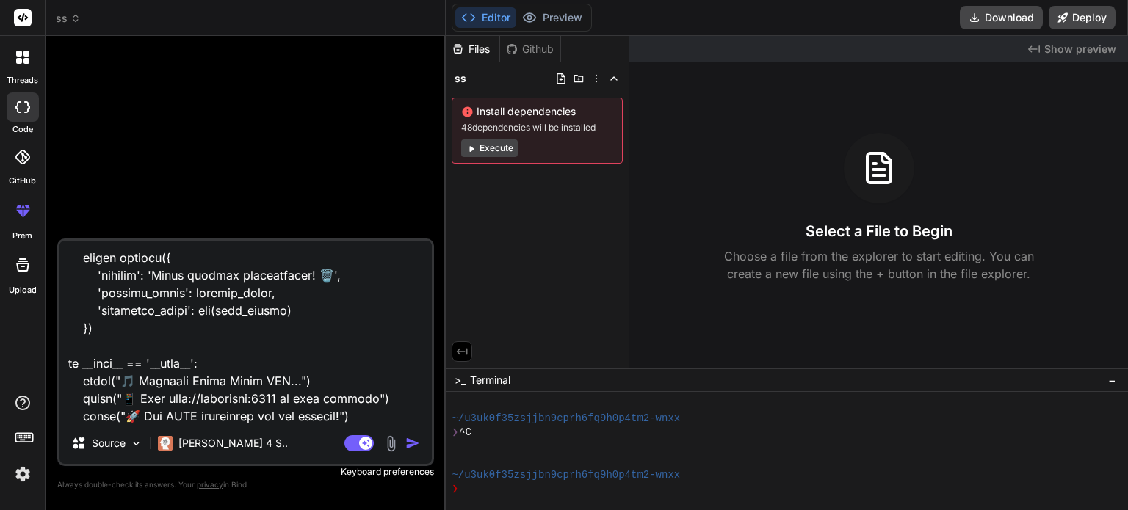
type textarea "x"
type textarea "from flask import Flask, jsonify, render_template_string, request from datetime…"
type textarea "x"
type textarea "from flask import Flask, jsonify, render_template_string, request from datetime…"
type textarea "x"
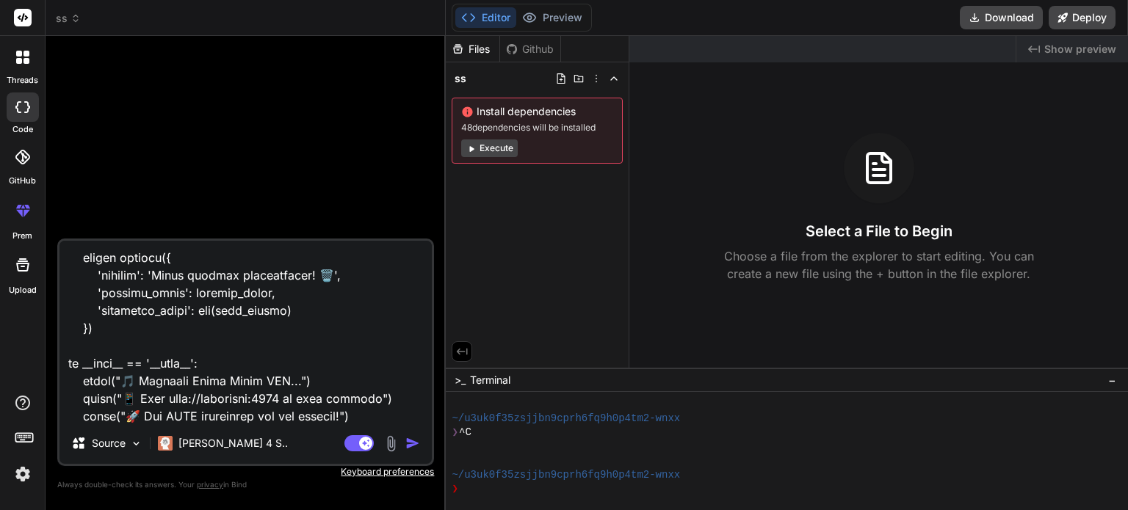
type textarea "from flask import Flask, jsonify, render_template_string, request from datetime…"
type textarea "x"
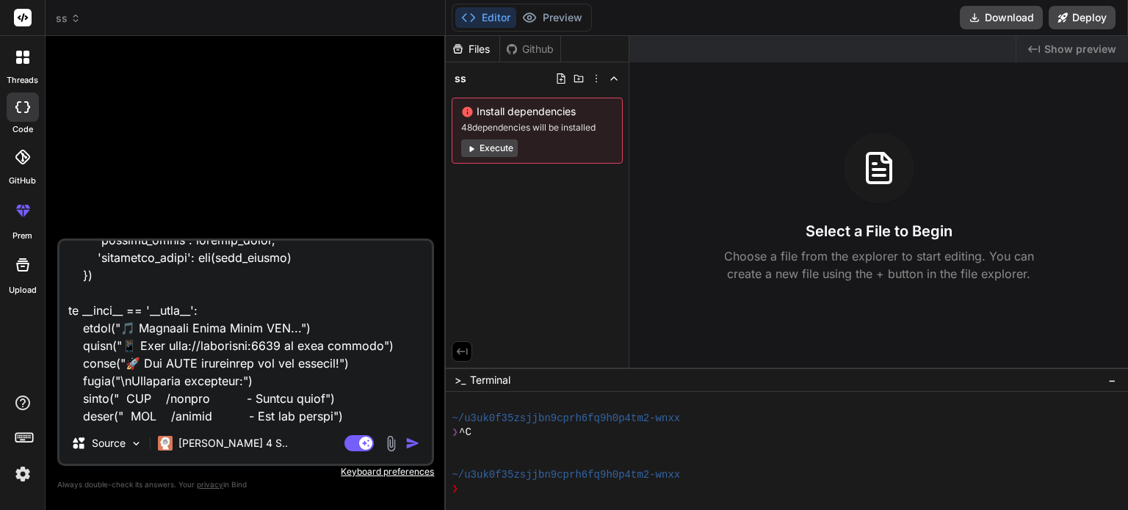
type textarea "from flask import Flask, jsonify, render_template_string, request from datetime…"
type textarea "x"
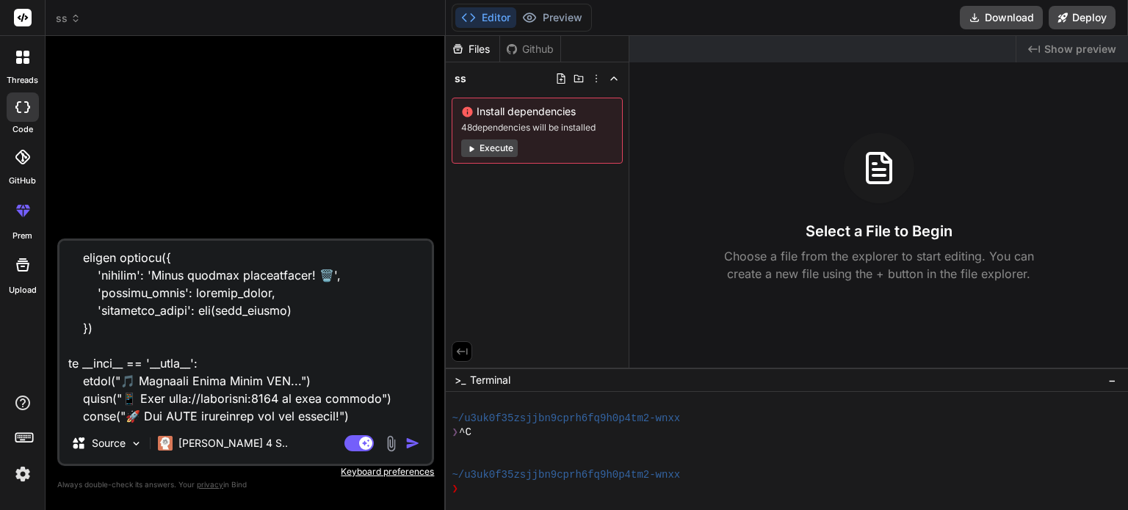
type textarea "from flask import Flask, jsonify, render_template_string, request from datetime…"
type textarea "x"
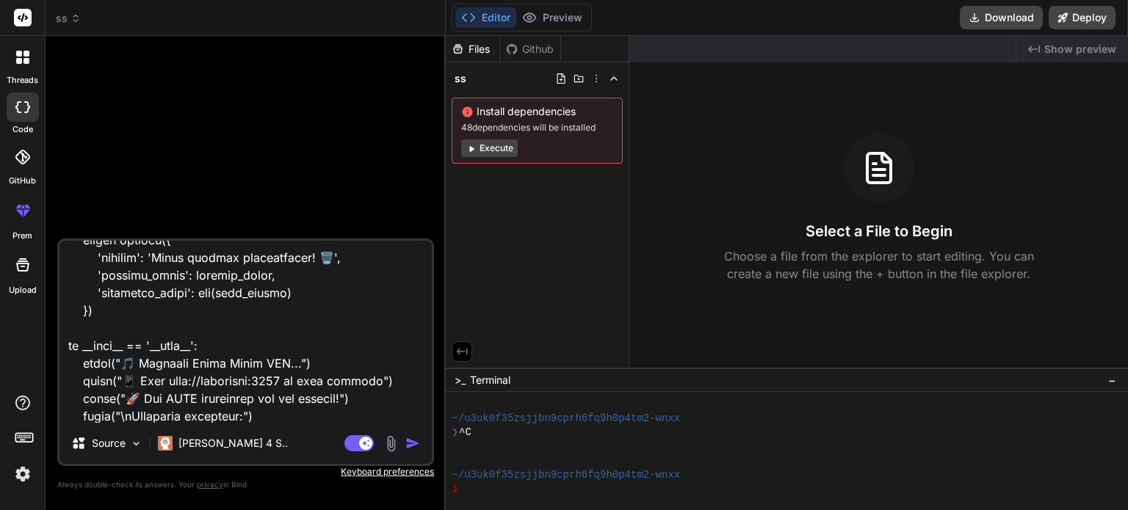
type textarea "from flask import Flask, jsonify, render_template_string, request from datetime…"
type textarea "x"
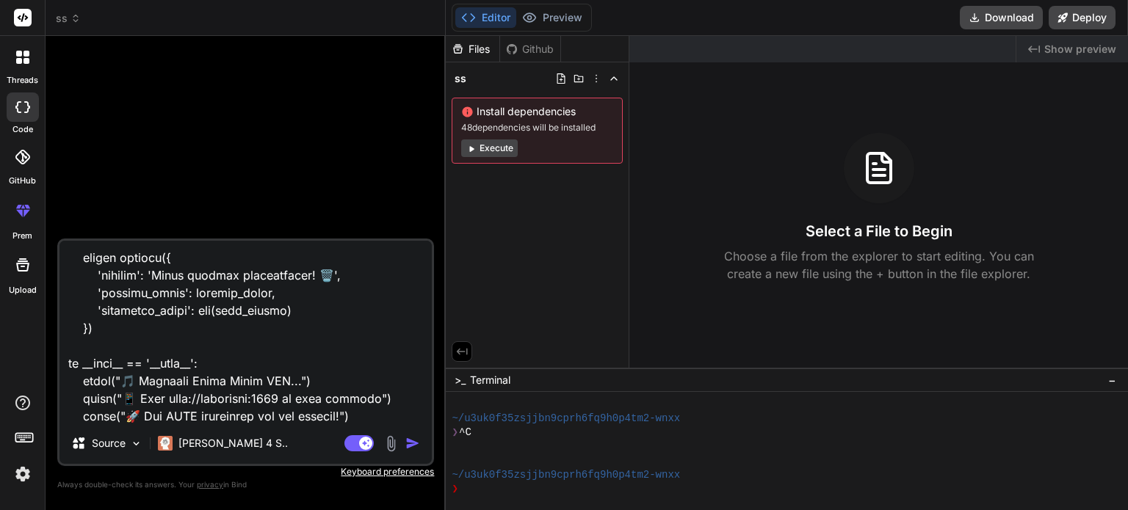
type textarea "from flask import Flask, jsonify, render_template_string, request from datetime…"
type textarea "x"
type textarea "from flask import Flask, jsonify, render_template_string, request from datetime…"
type textarea "x"
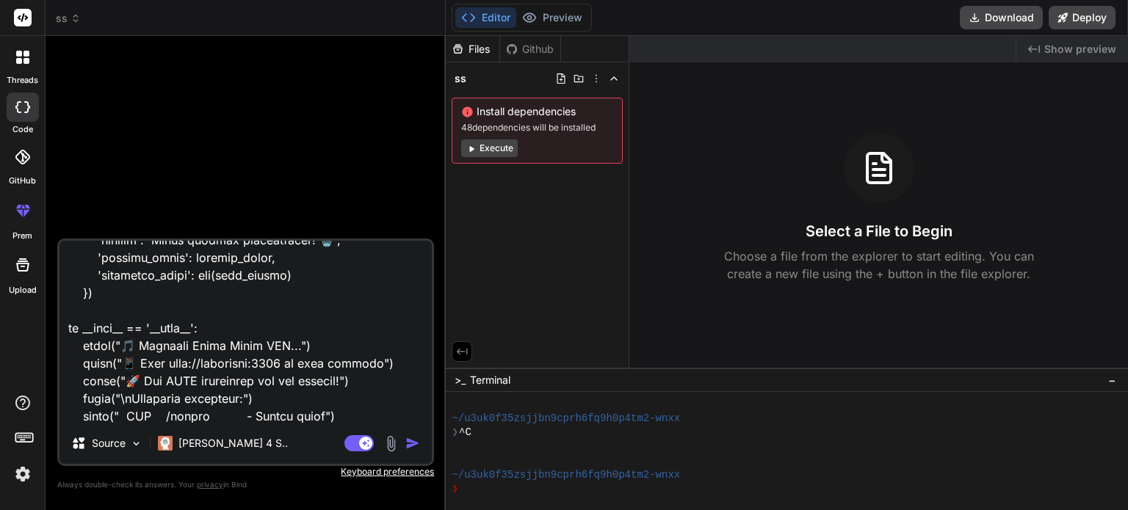
type textarea "from flask import Flask, jsonify, render_template_string, request from datetime…"
type textarea "x"
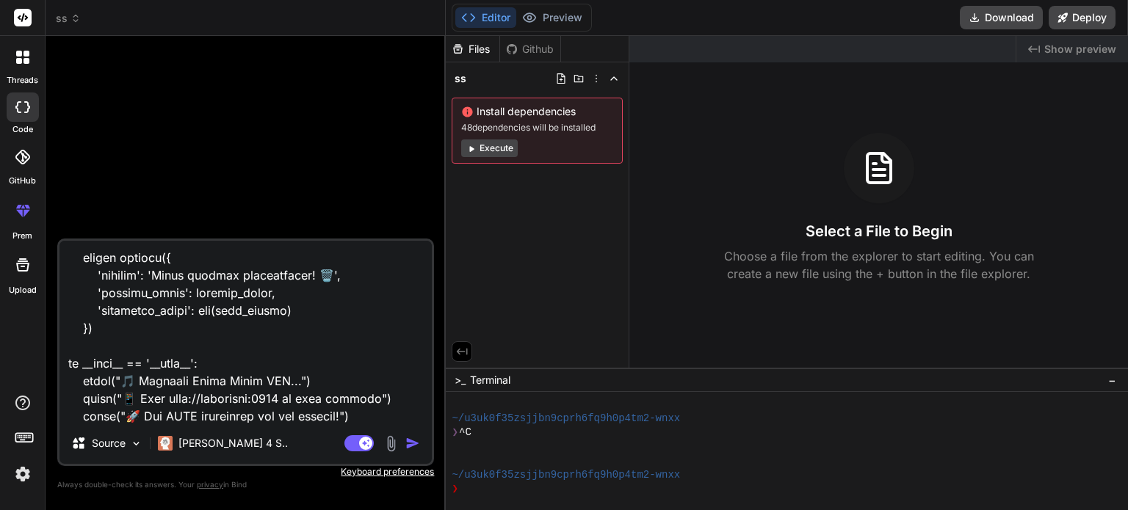
type textarea "from flask import Flask, jsonify, render_template_string, request from datetime…"
type textarea "x"
type textarea "from flask import Flask, jsonify, render_template_string, request from datetime…"
type textarea "x"
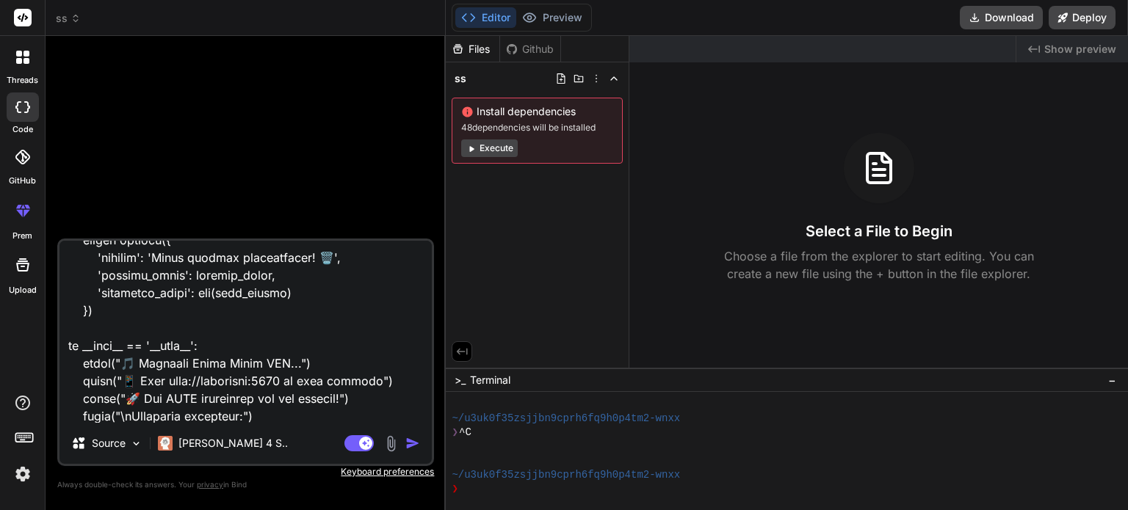
type textarea "from flask import Flask, jsonify, render_template_string, request from datetime…"
type textarea "x"
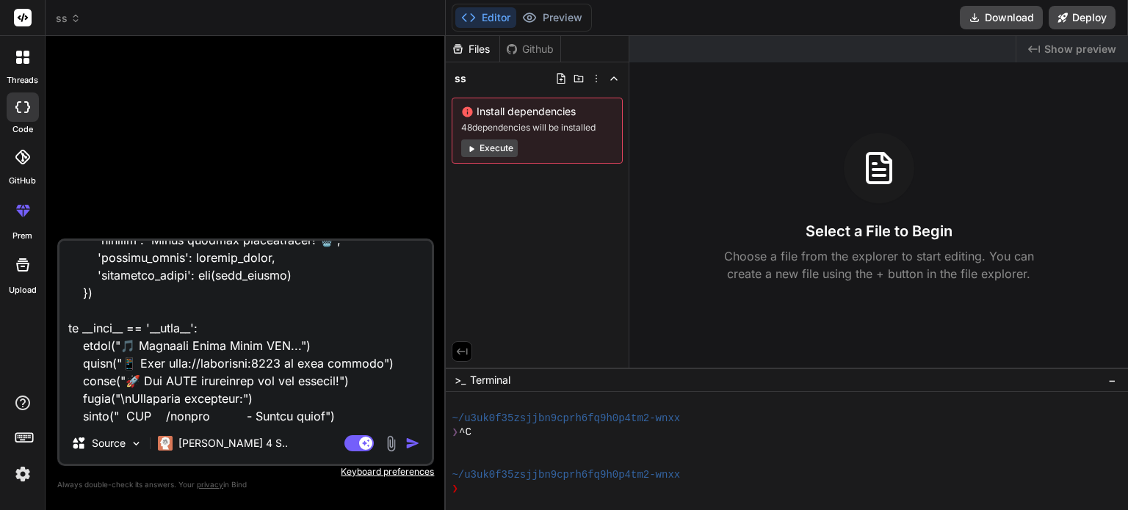
type textarea "from flask import Flask, jsonify, render_template_string, request from datetime…"
type textarea "x"
type textarea "from flask import Flask, jsonify, render_template_string, request from datetime…"
type textarea "x"
type textarea "from flask import Flask, jsonify, render_template_string, request from datetime…"
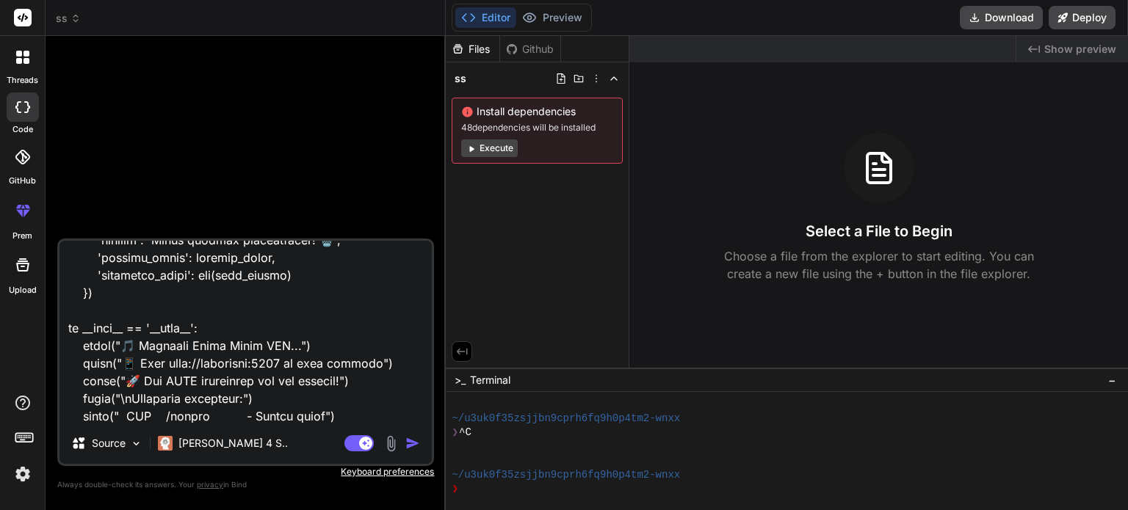
type textarea "x"
type textarea "from flask import Flask, jsonify, render_template_string, request from datetime…"
type textarea "x"
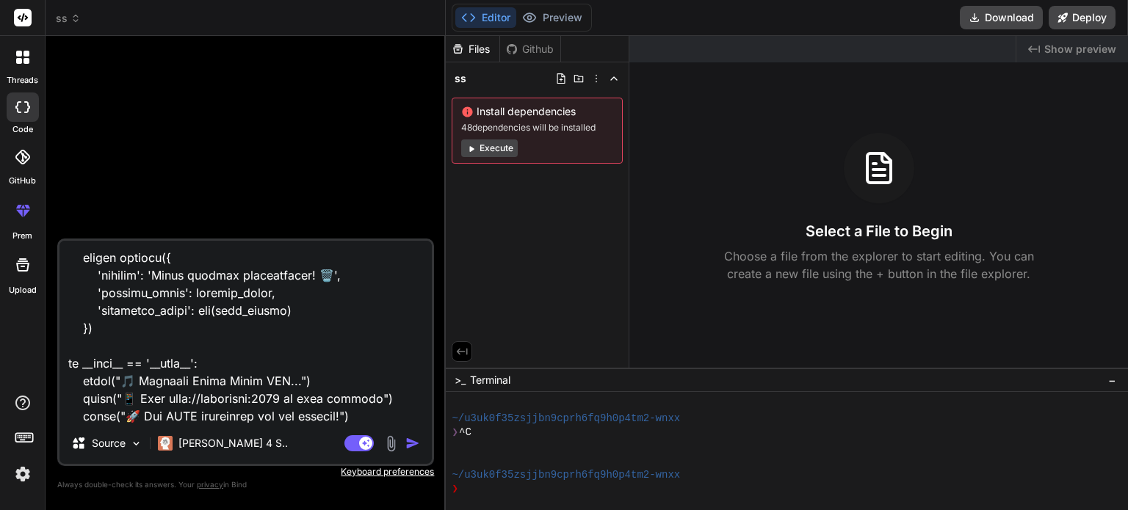
type textarea "from flask import Flask, jsonify, render_template_string, request from datetime…"
type textarea "x"
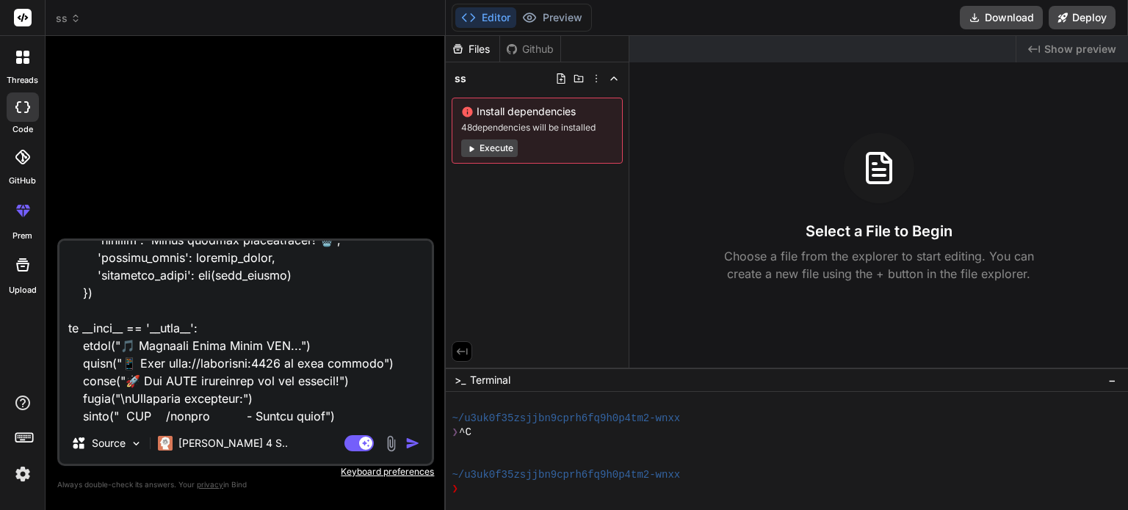
type textarea "from flask import Flask, jsonify, render_template_string, request from datetime…"
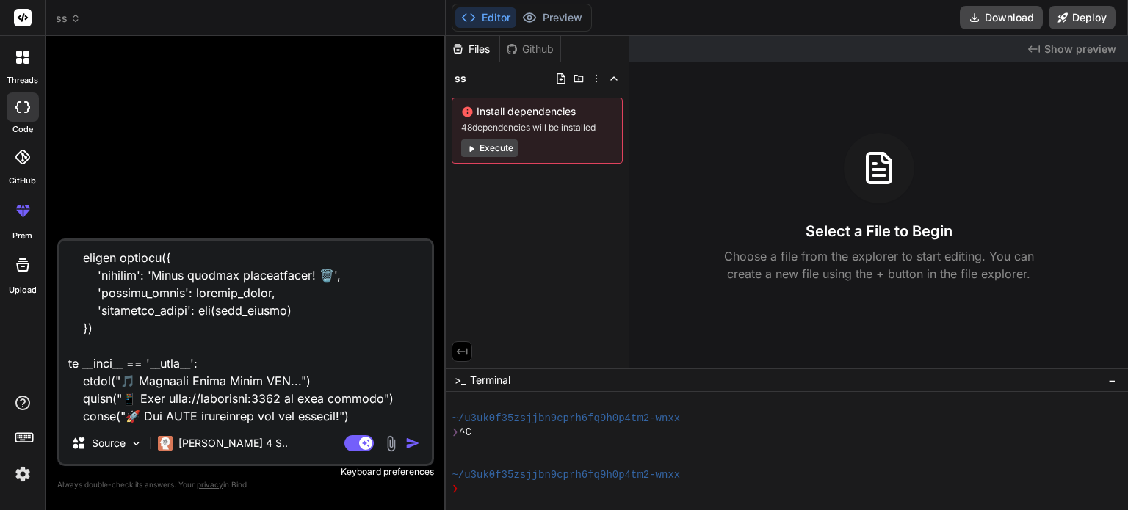
type textarea "x"
type textarea "from flask import Flask, jsonify, render_template_string, request from datetime…"
type textarea "x"
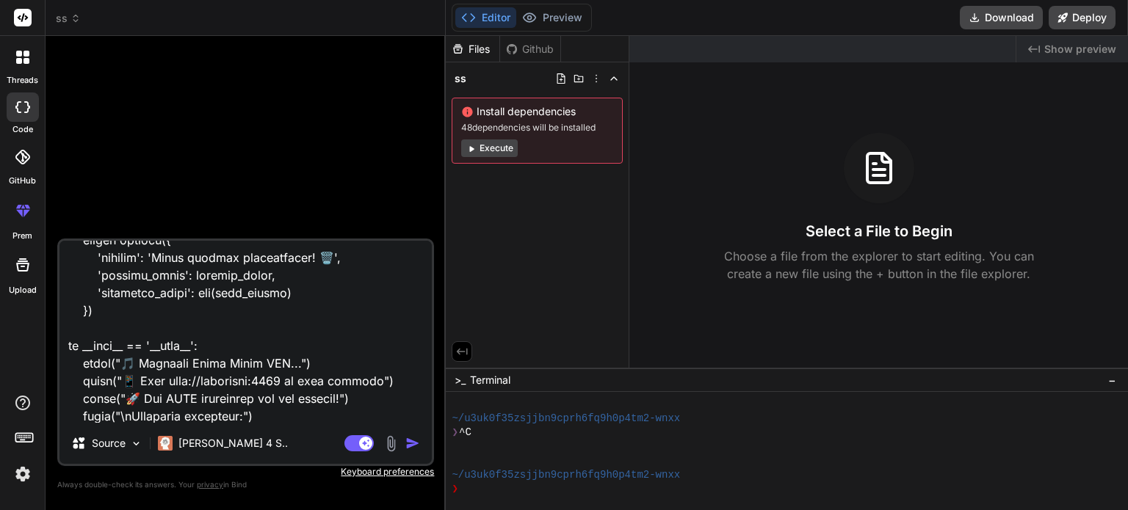
type textarea "from flask import Flask, jsonify, render_template_string, request from datetime…"
type textarea "x"
type textarea "from flask import Flask, jsonify, render_template_string, request from datetime…"
type textarea "x"
type textarea "from flask import Flask, jsonify, render_template_string, request from datetime…"
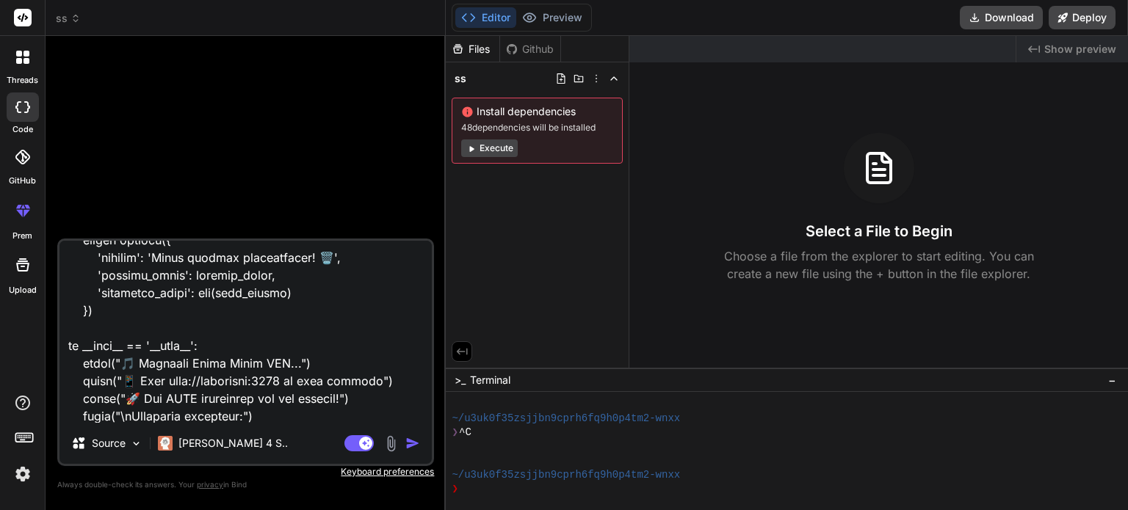
type textarea "x"
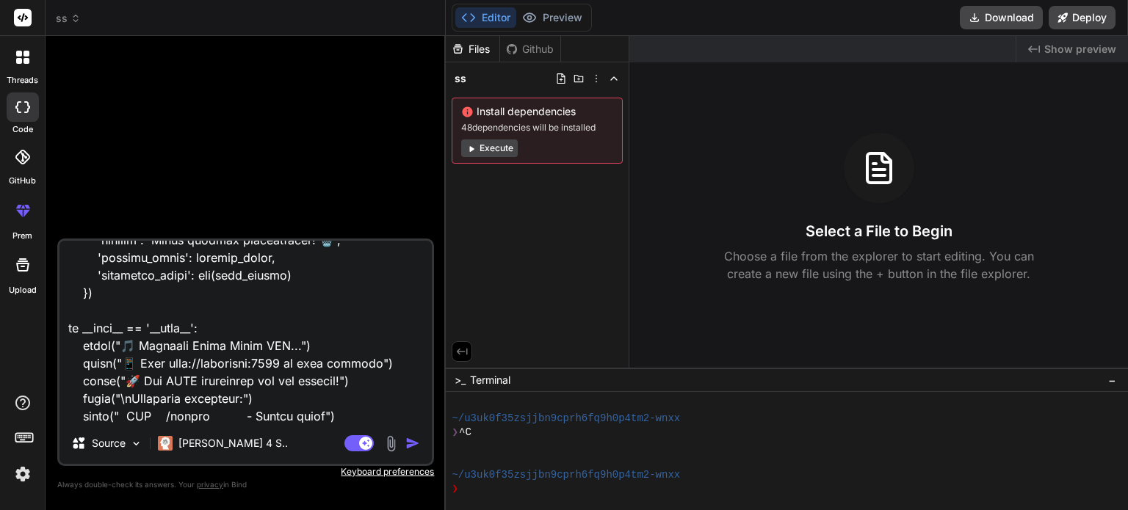
type textarea "from flask import Flask, jsonify, render_template_string, request from datetime…"
type textarea "x"
type textarea "from flask import Flask, jsonify, render_template_string, request from datetime…"
type textarea "x"
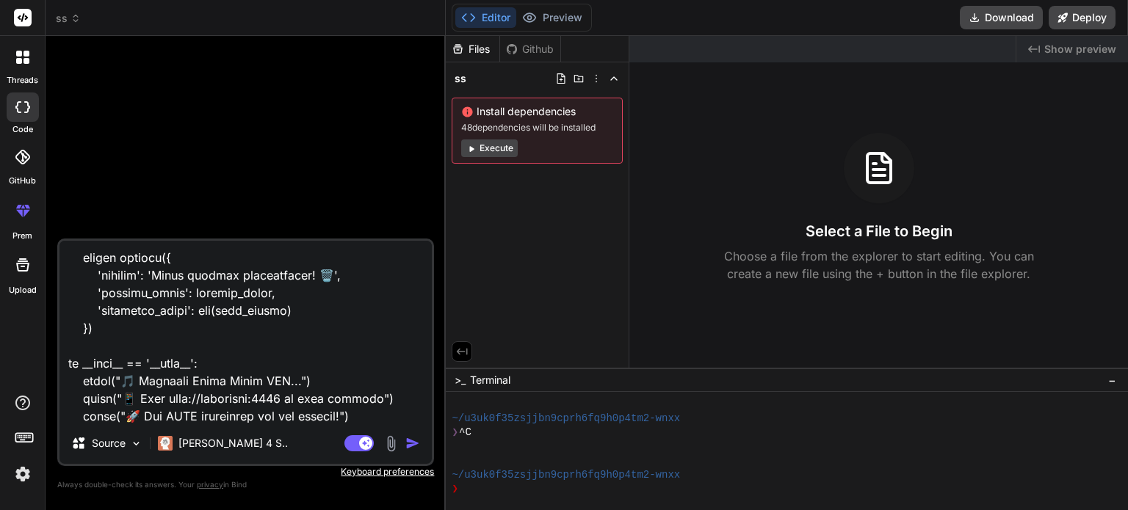
type textarea "from flask import Flask, jsonify, render_template_string, request from datetime…"
type textarea "x"
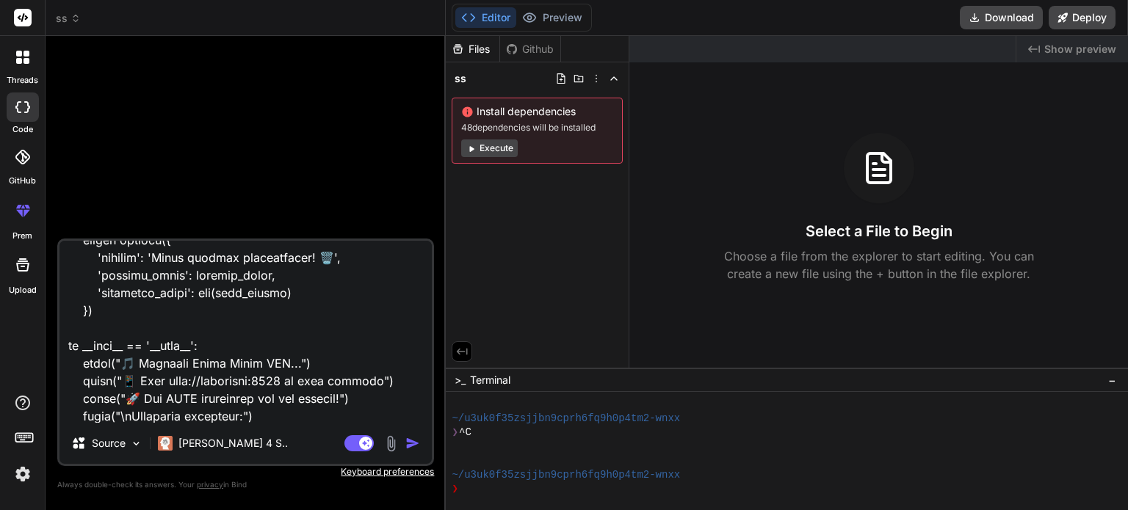
type textarea "from flask import Flask, jsonify, render_template_string, request from datetime…"
type textarea "x"
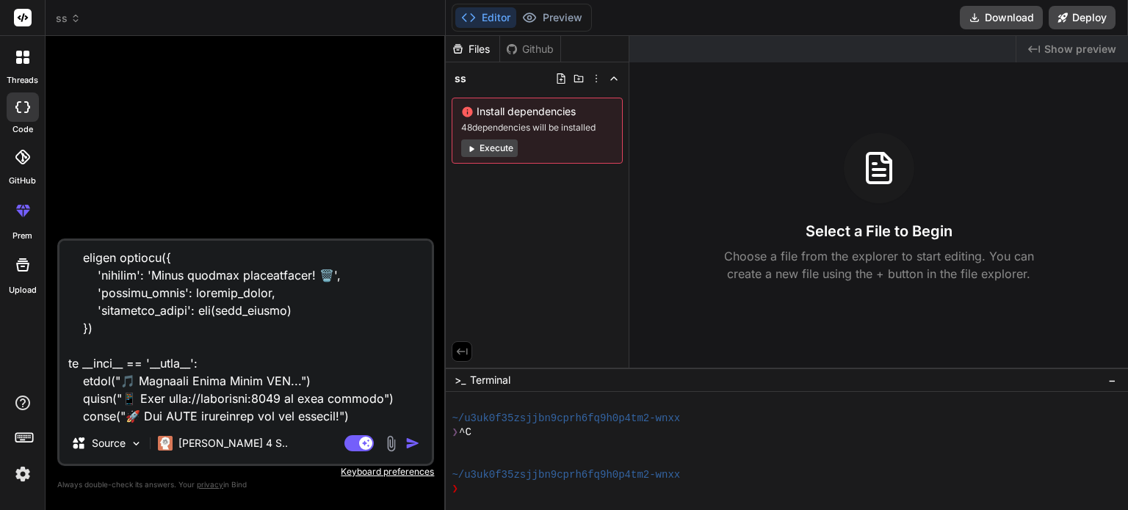
type textarea "from flask import Flask, jsonify, render_template_string, request from datetime…"
type textarea "x"
type textarea "from flask import Flask, jsonify, render_template_string, request from datetime…"
type textarea "x"
type textarea "from flask import Flask, jsonify, render_template_string, request from datetime…"
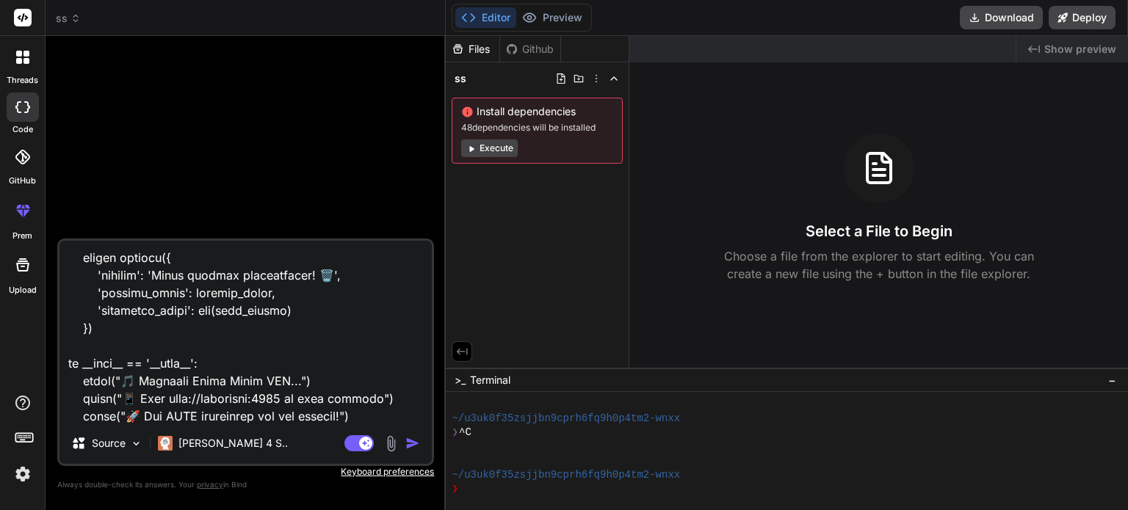
type textarea "x"
type textarea "from flask import Flask, jsonify, render_template_string, request from datetime…"
type textarea "x"
type textarea "from flask import Flask, jsonify, render_template_string, request from datetime…"
type textarea "x"
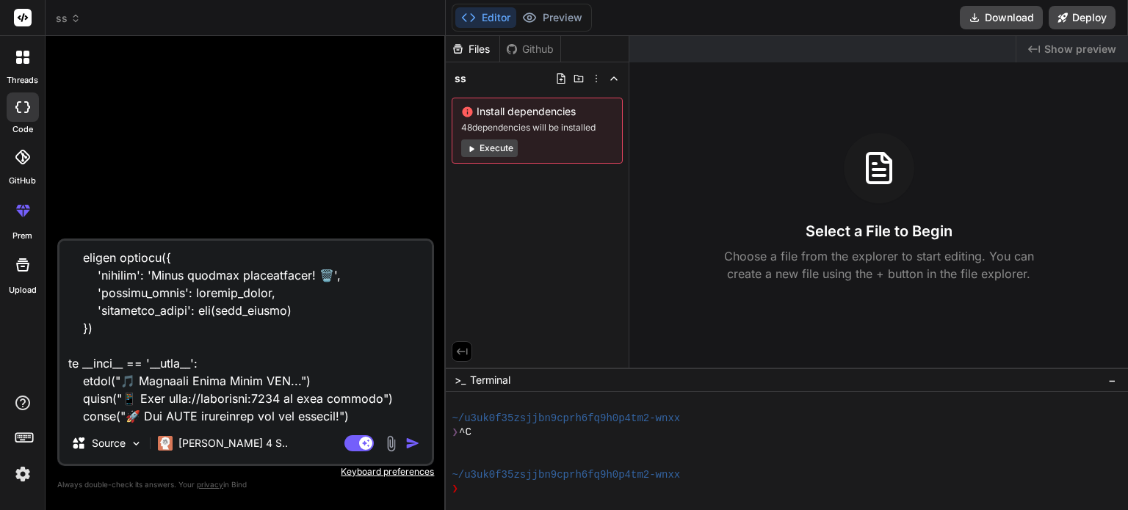
type textarea "from flask import Flask, jsonify, render_template_string, request from datetime…"
type textarea "x"
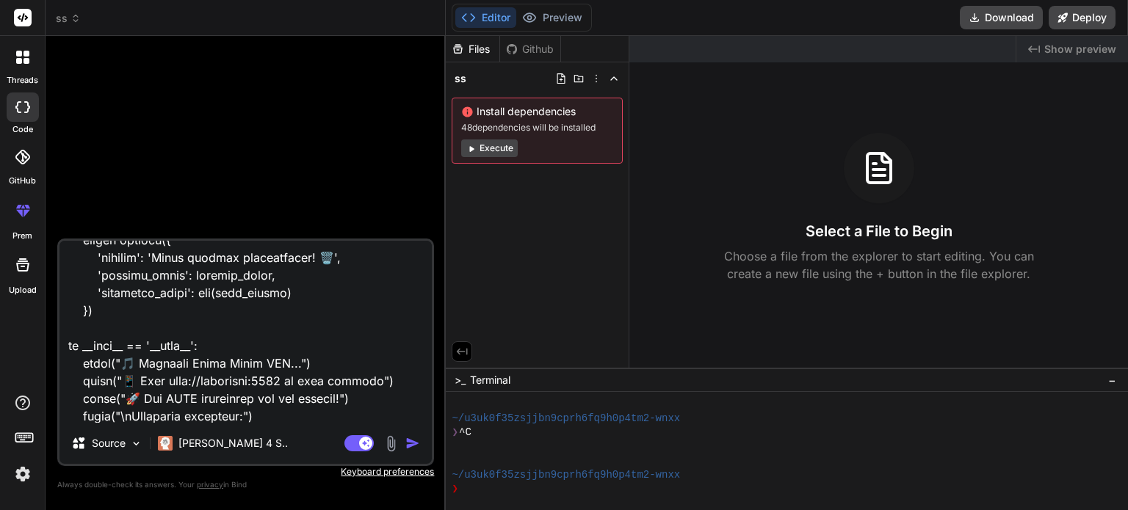
type textarea "from flask import Flask, jsonify, render_template_string, request from datetime…"
type textarea "x"
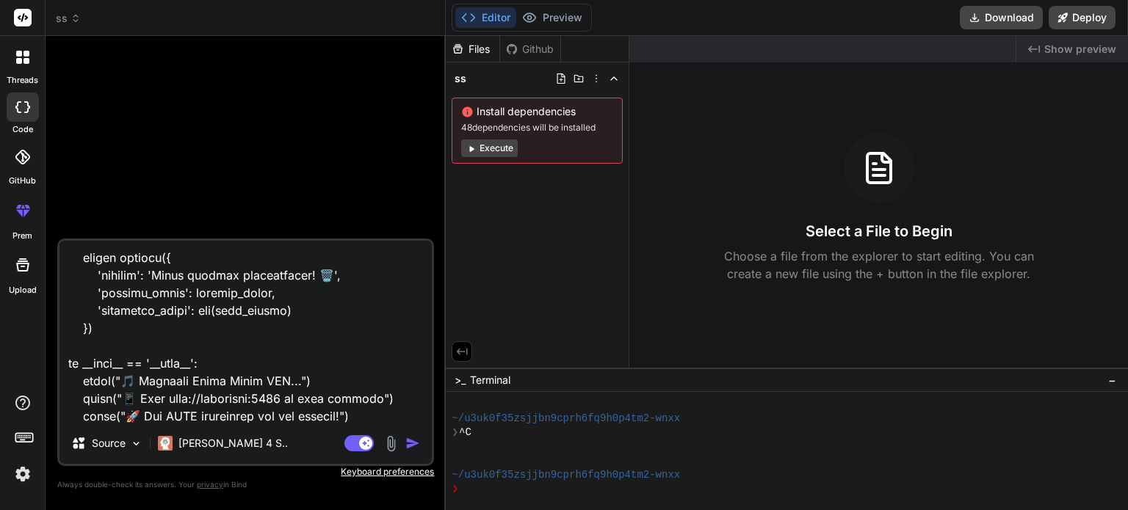
type textarea "from flask import Flask, jsonify, render_template_string, request from datetime…"
type textarea "x"
type textarea "from flask import Flask, jsonify, render_template_string, request from datetime…"
type textarea "x"
type textarea "from flask import Flask, jsonify, render_template_string, request from datetime…"
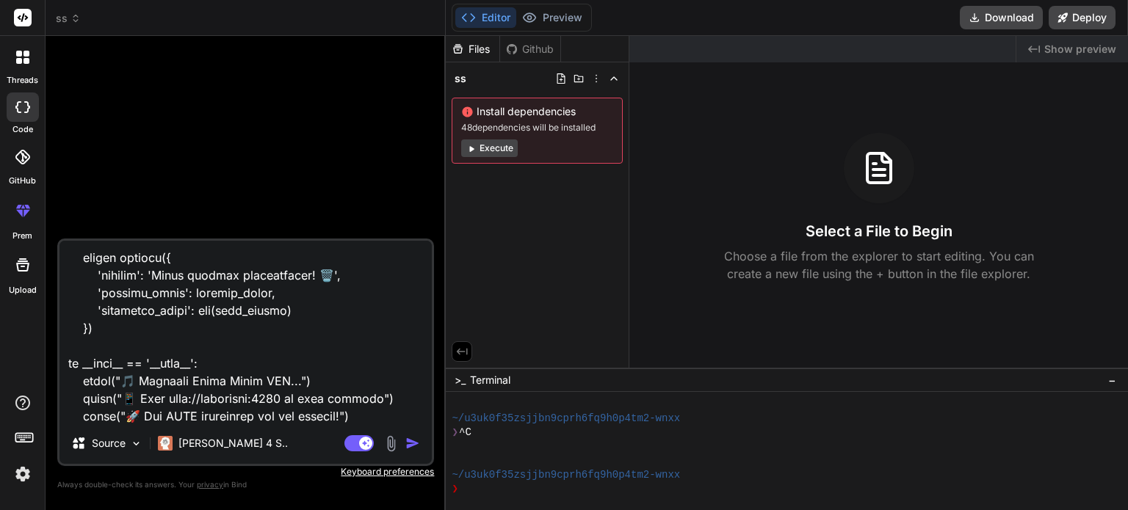
type textarea "x"
type textarea "from flask import Flask, jsonify, render_template_string, request from datetime…"
type textarea "x"
type textarea "from flask import Flask, jsonify, render_template_string, request from datetime…"
type textarea "x"
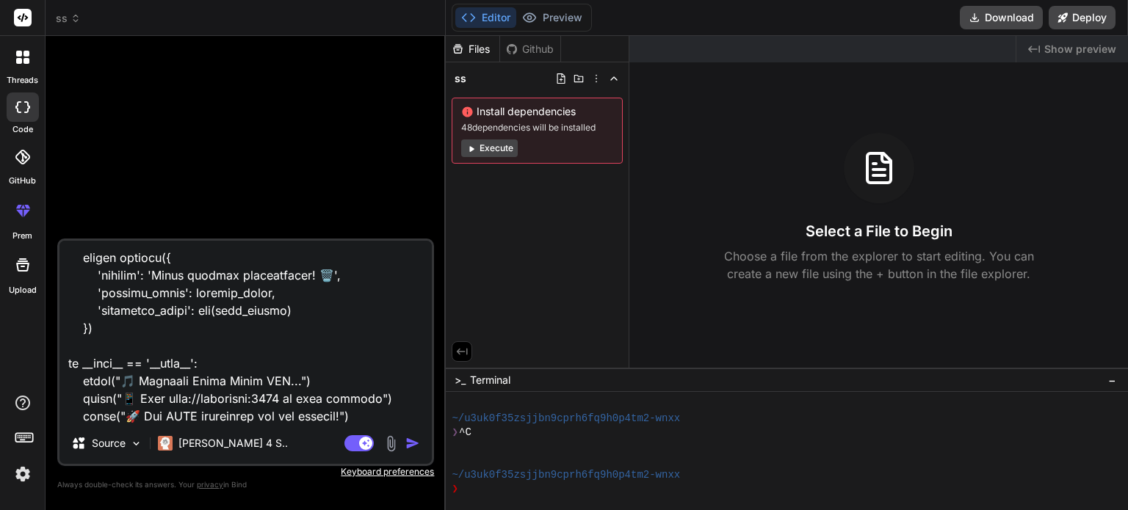
type textarea "from flask import Flask, jsonify, render_template_string, request from datetime…"
type textarea "x"
type textarea "from flask import Flask, jsonify, render_template_string, request from datetime…"
type textarea "x"
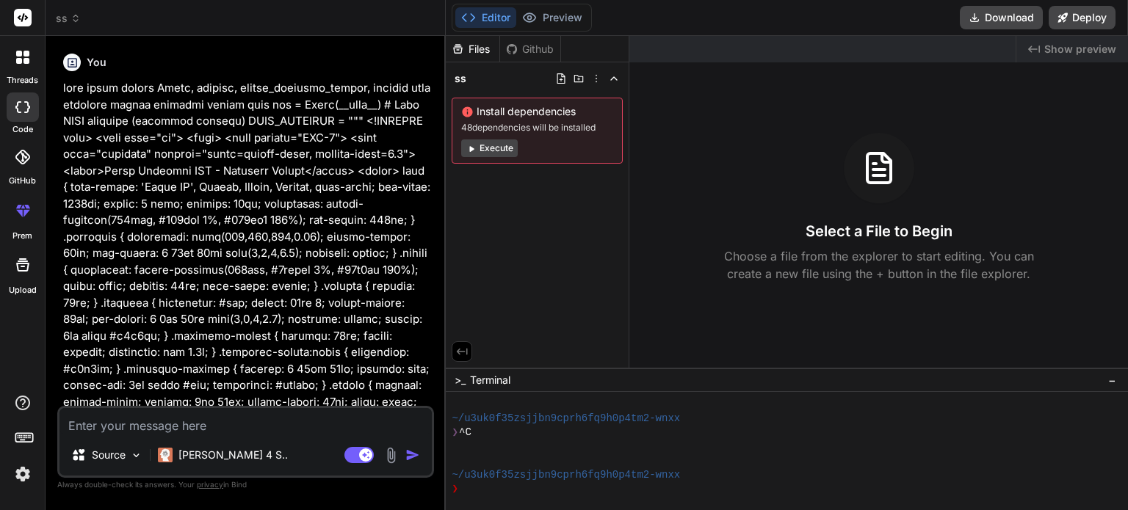
scroll to position [0, 0]
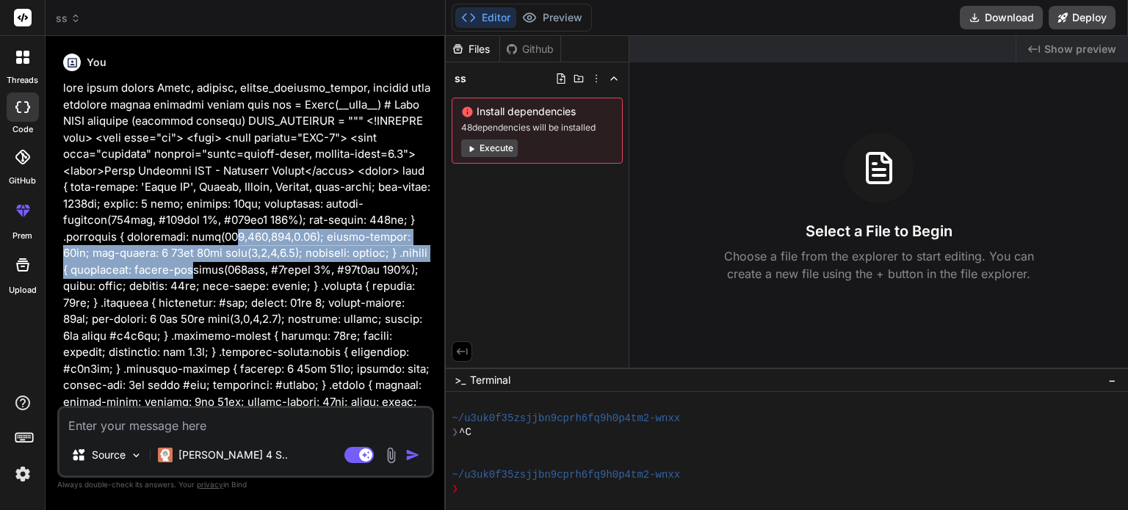
drag, startPoint x: 334, startPoint y: 273, endPoint x: 345, endPoint y: 232, distance: 41.9
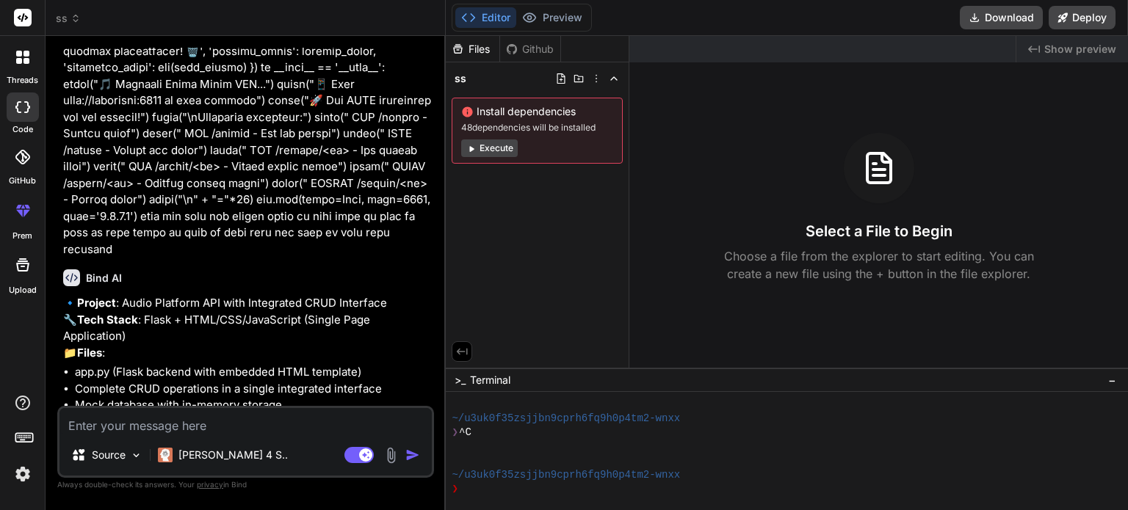
scroll to position [6854, 0]
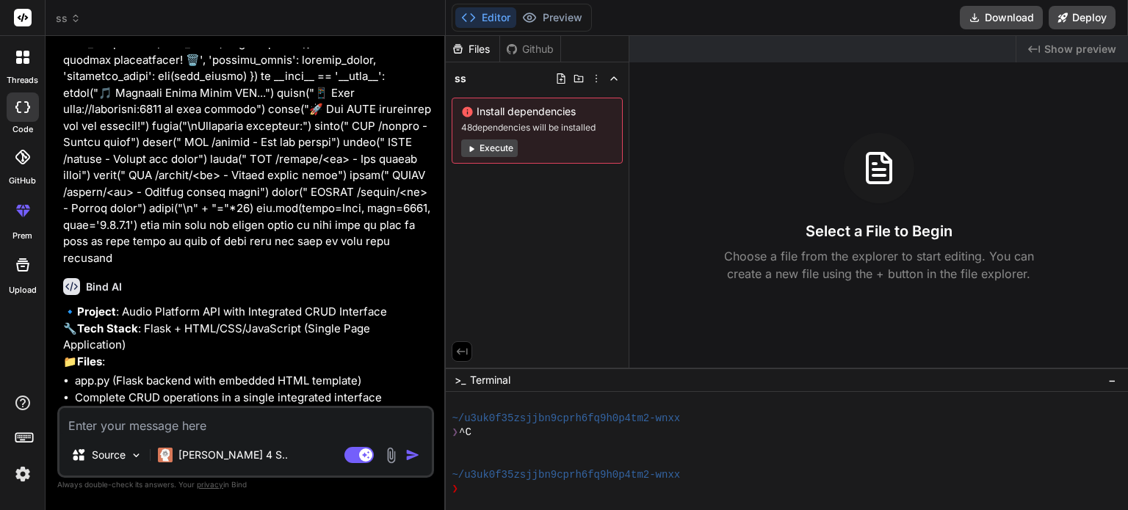
click at [258, 419] on textarea at bounding box center [245, 421] width 372 height 26
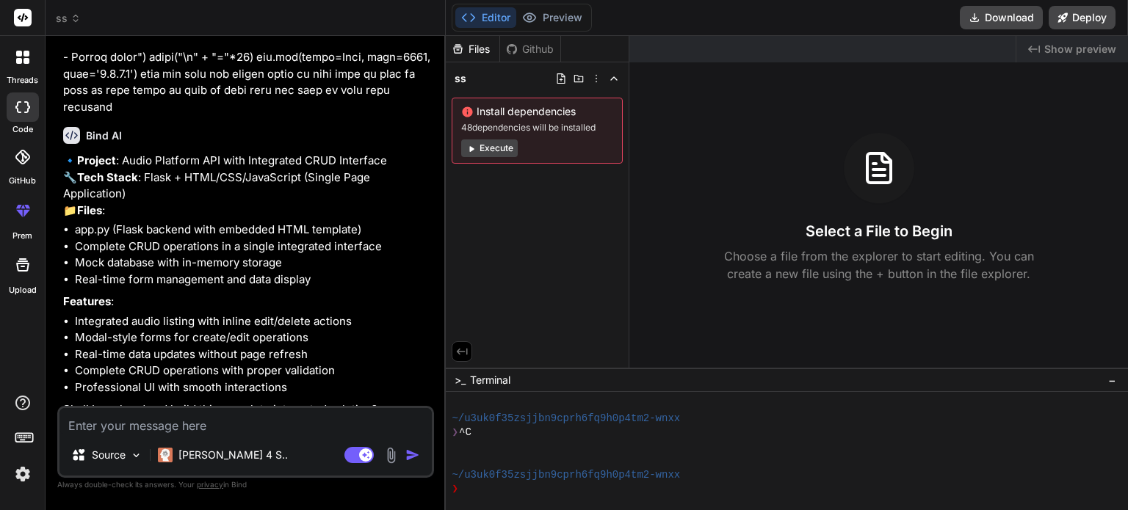
scroll to position [7006, 0]
click at [488, 155] on button "Execute" at bounding box center [489, 149] width 57 height 18
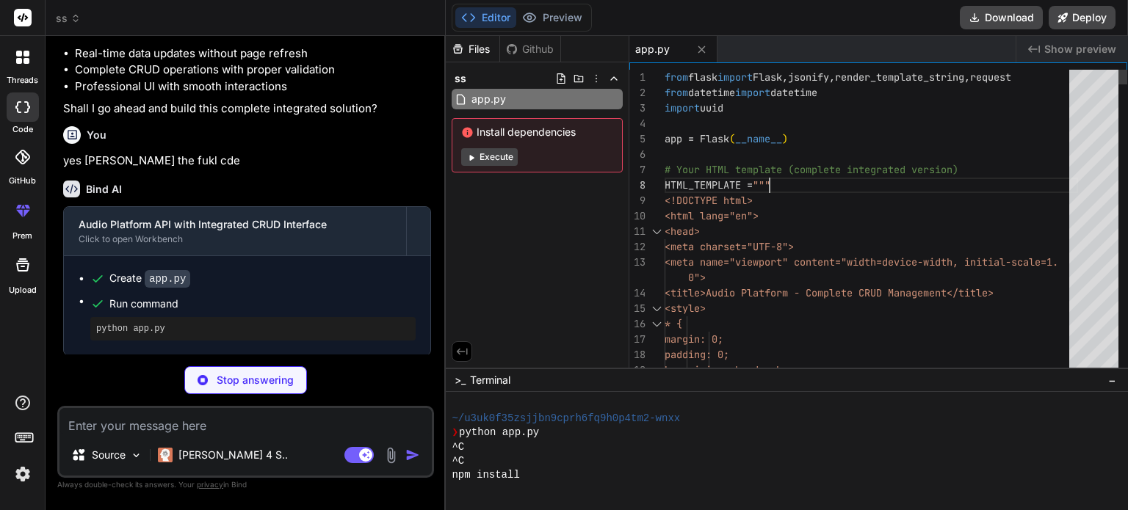
scroll to position [0, 0]
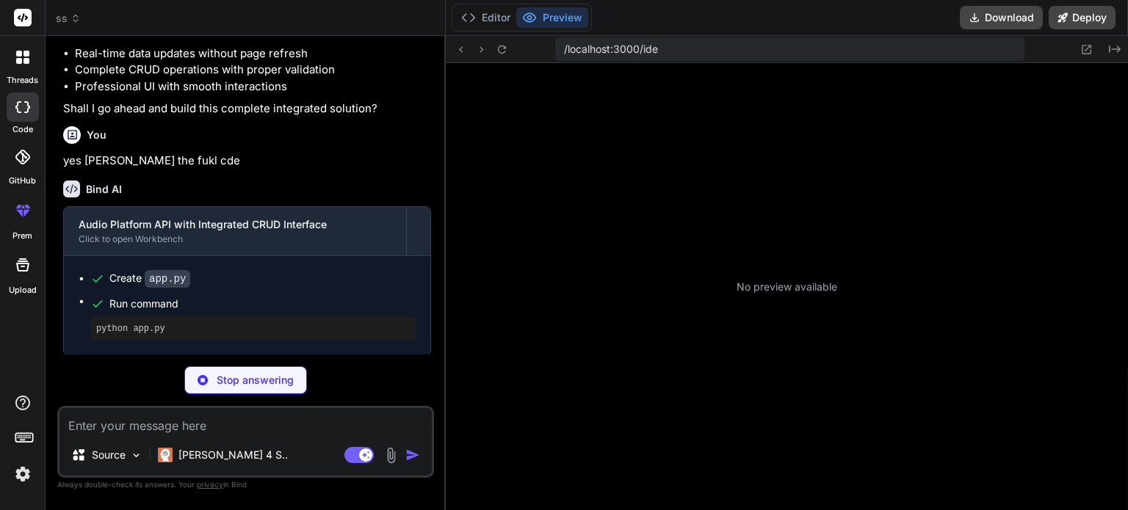
scroll to position [1156, 0]
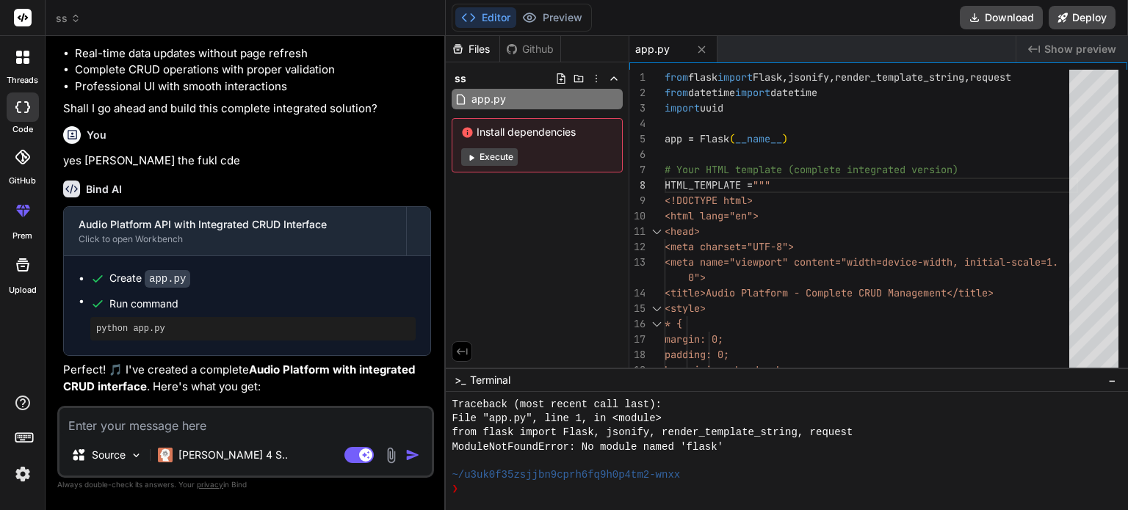
click at [499, 17] on button "Editor" at bounding box center [485, 17] width 61 height 21
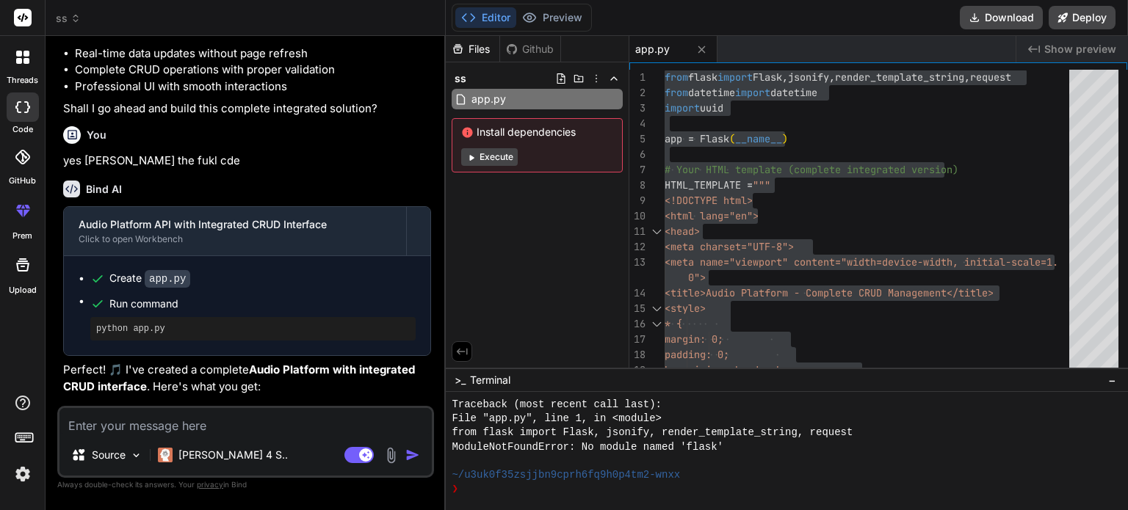
click at [76, 14] on icon at bounding box center [76, 18] width 10 height 10
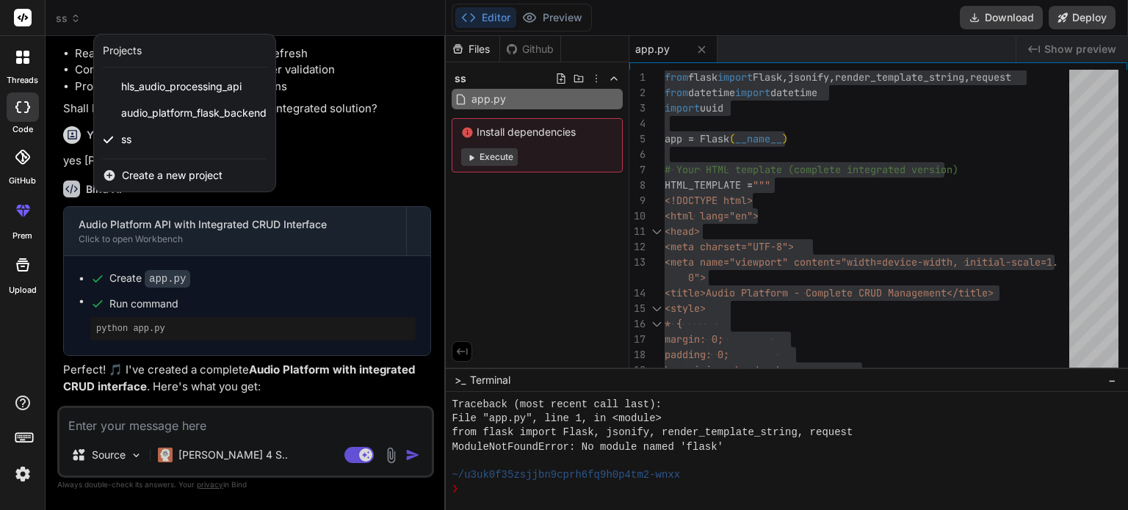
click at [138, 178] on span "Create a new project" at bounding box center [172, 175] width 101 height 15
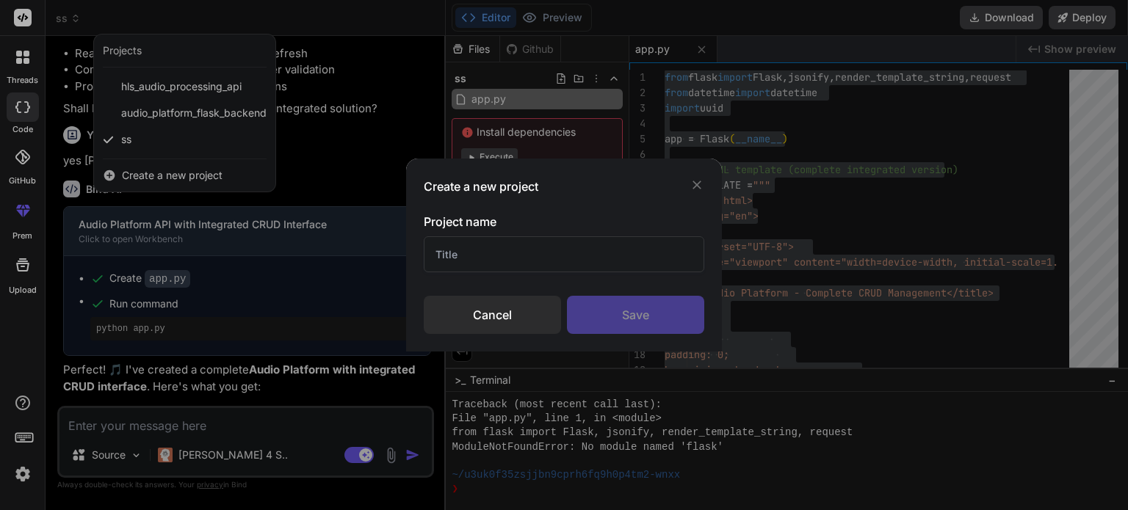
click at [463, 249] on input "text" at bounding box center [564, 255] width 281 height 36
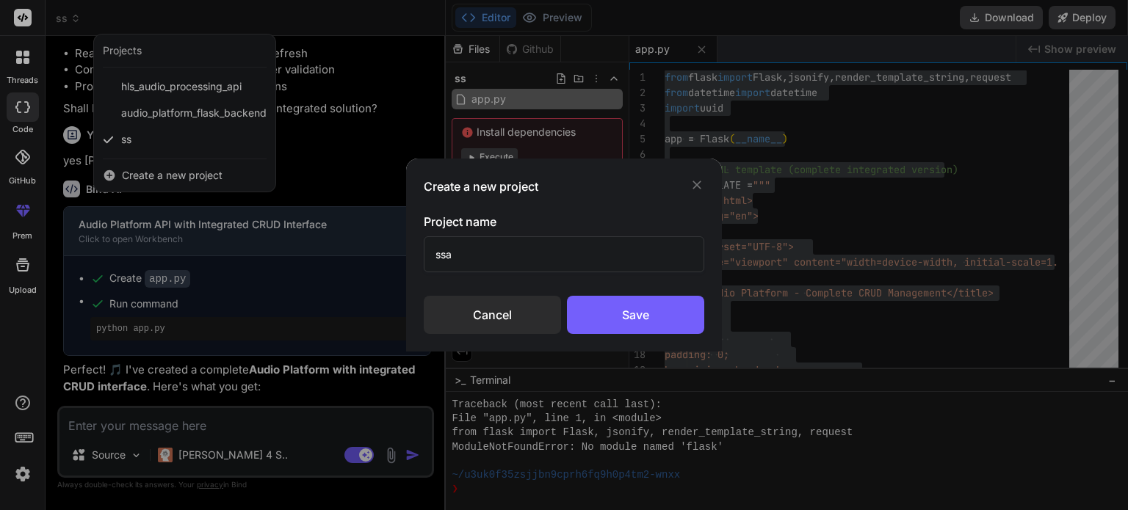
click at [649, 335] on div "Create a new project Project name ssa Cancel Save" at bounding box center [564, 255] width 316 height 193
click at [649, 325] on div "Save" at bounding box center [635, 315] width 137 height 38
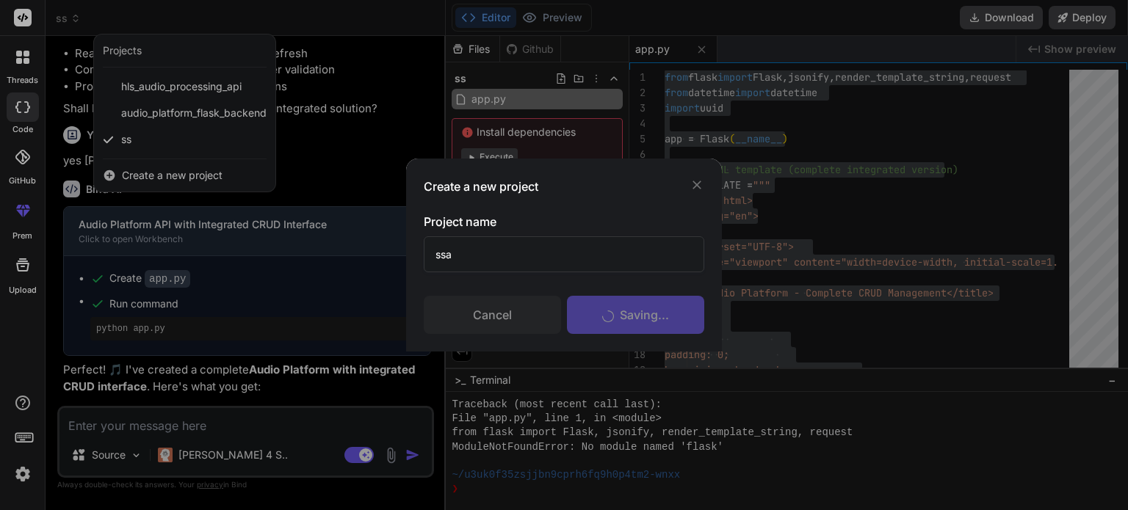
click at [201, 436] on div "Create a new project Project name ssa Cancel Saving..." at bounding box center [564, 255] width 1128 height 510
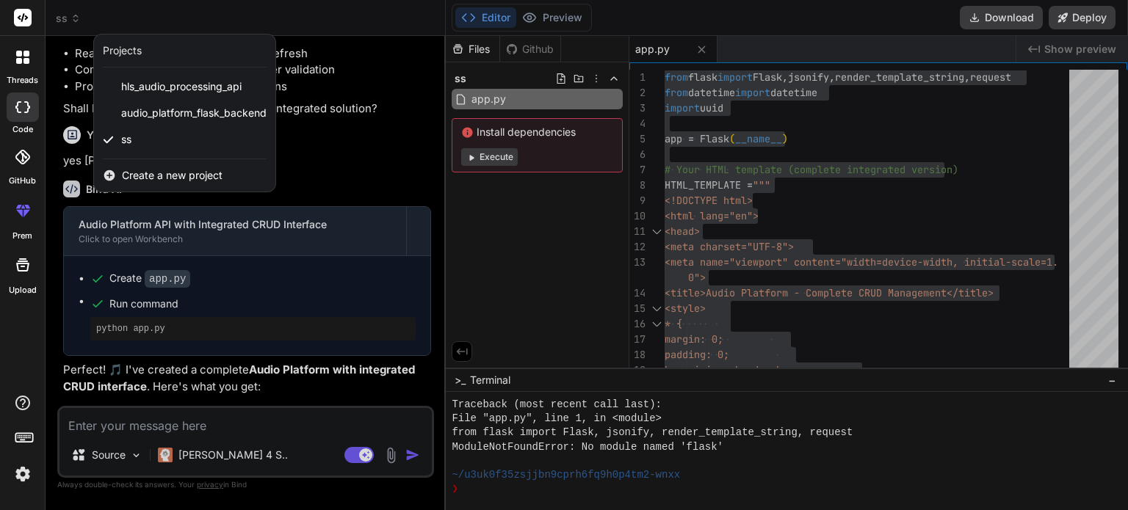
click at [203, 428] on div at bounding box center [564, 255] width 1128 height 510
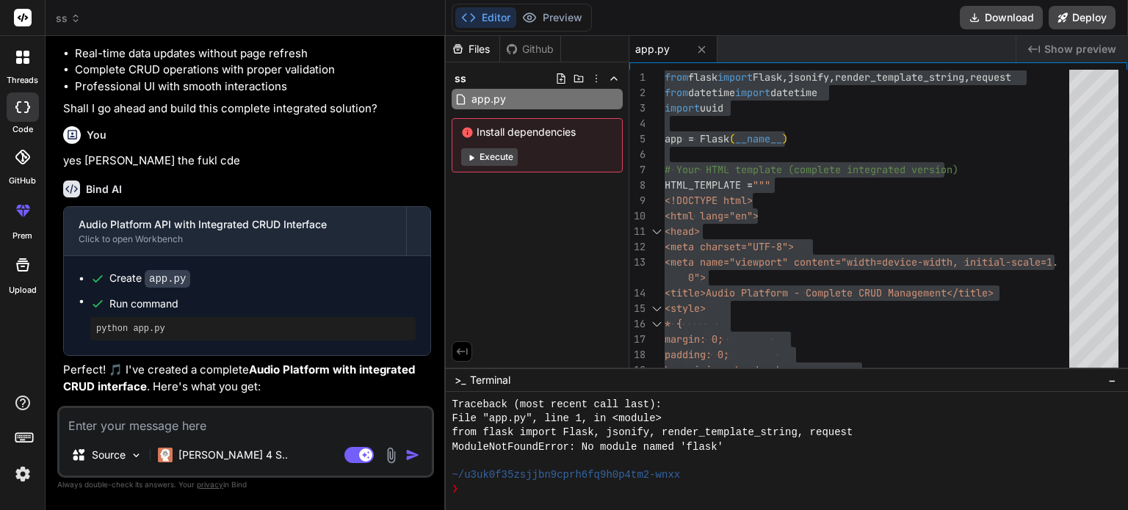
click at [203, 428] on textarea at bounding box center [245, 421] width 372 height 26
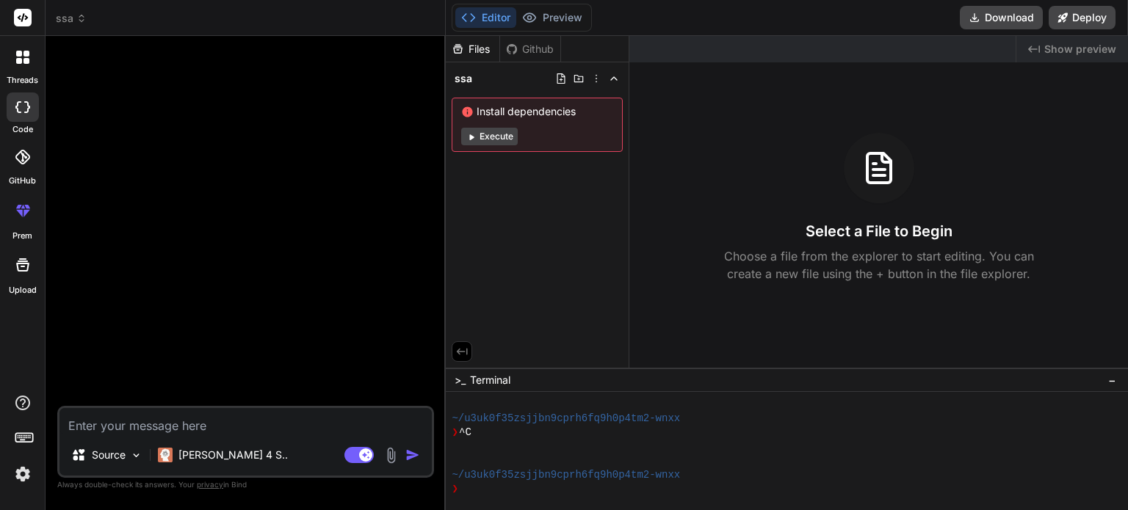
paste textarea "lore ipsum dolors Ametc, adipisc, elitse_doeiusmo_tempor, incidid utla etdol_ma…"
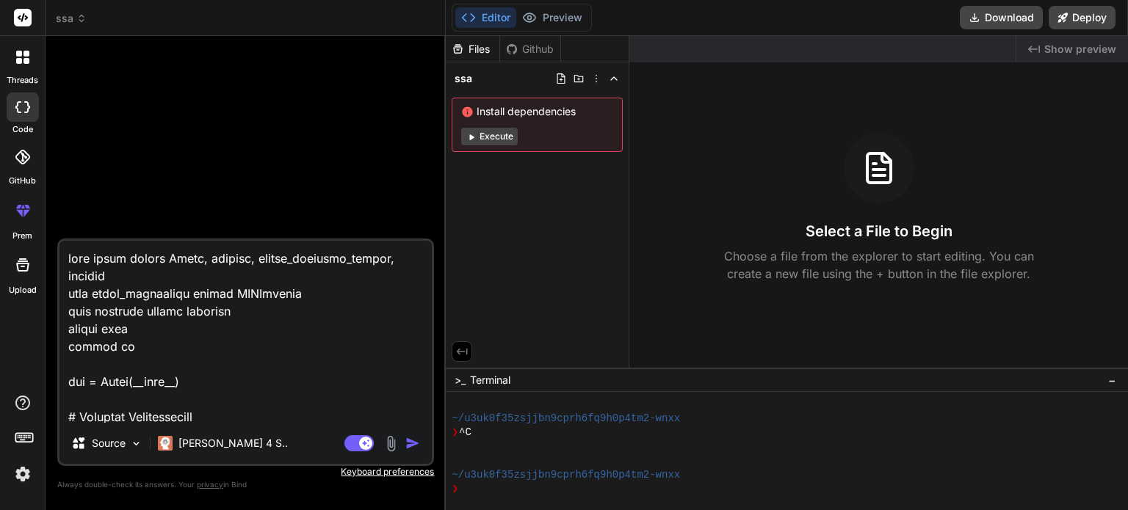
scroll to position [26620, 0]
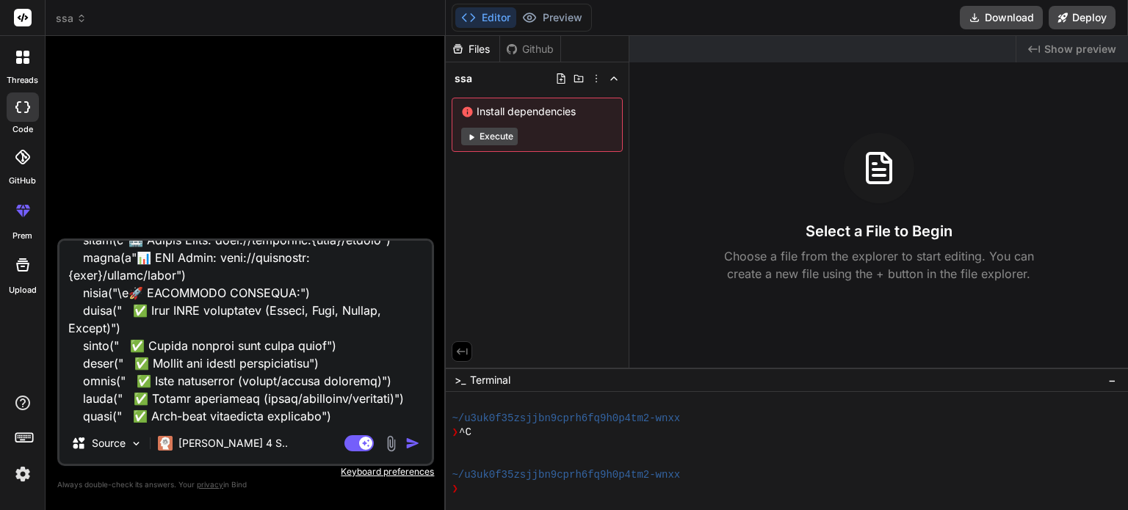
drag, startPoint x: 214, startPoint y: 423, endPoint x: 154, endPoint y: 475, distance: 79.1
drag, startPoint x: 154, startPoint y: 475, endPoint x: 157, endPoint y: 461, distance: 15.0
drag, startPoint x: 157, startPoint y: 461, endPoint x: 407, endPoint y: 425, distance: 252.2
click at [407, 425] on div "Source [PERSON_NAME] 4 S.. Agent Mode. When this toggle is activated, AI automa…" at bounding box center [245, 353] width 377 height 228
click at [358, 416] on textarea at bounding box center [245, 332] width 372 height 182
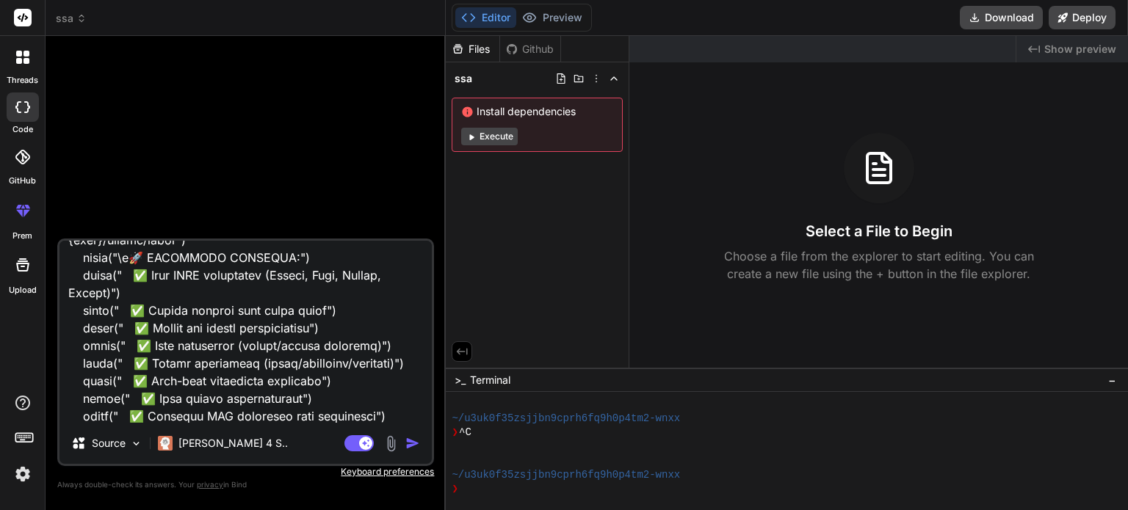
scroll to position [26672, 0]
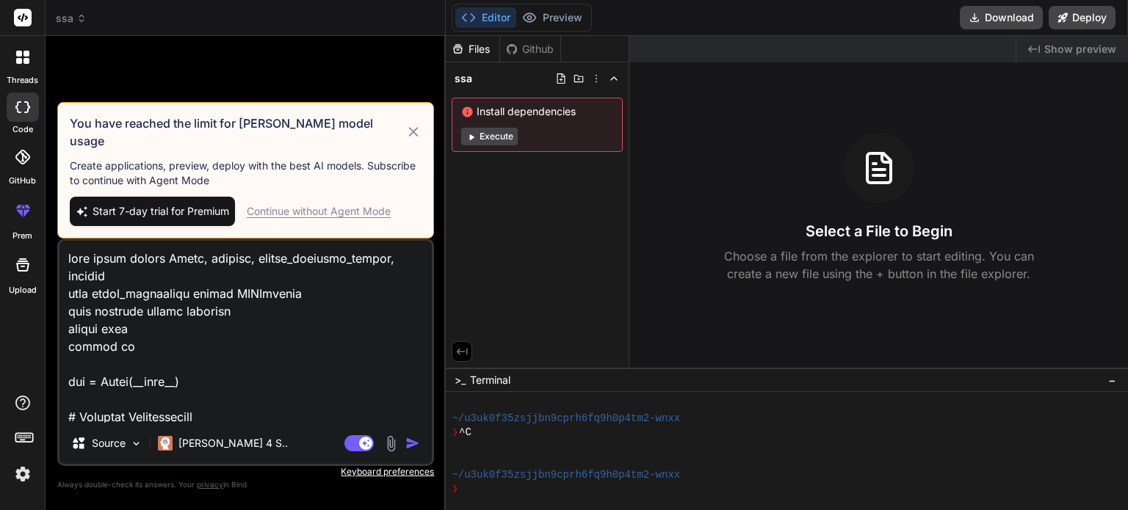
scroll to position [1213, 0]
